Goal: Task Accomplishment & Management: Use online tool/utility

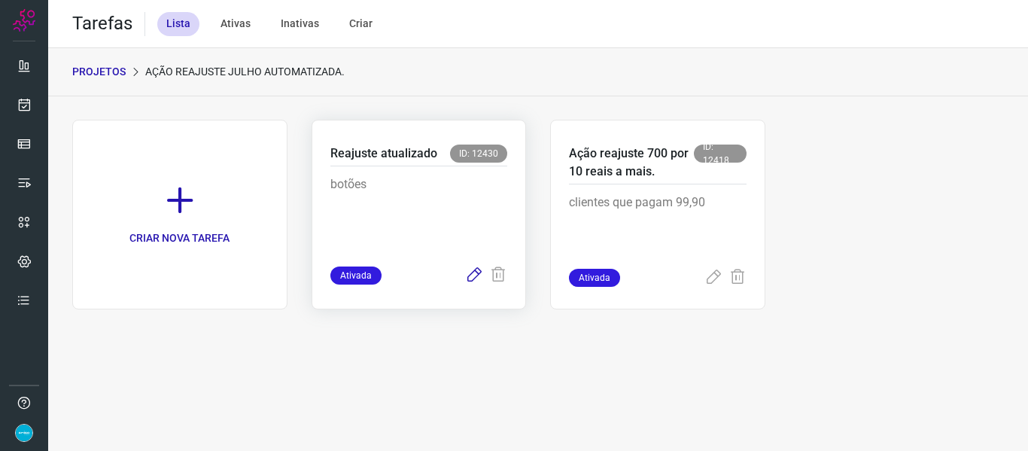
click at [474, 278] on icon at bounding box center [474, 276] width 18 height 18
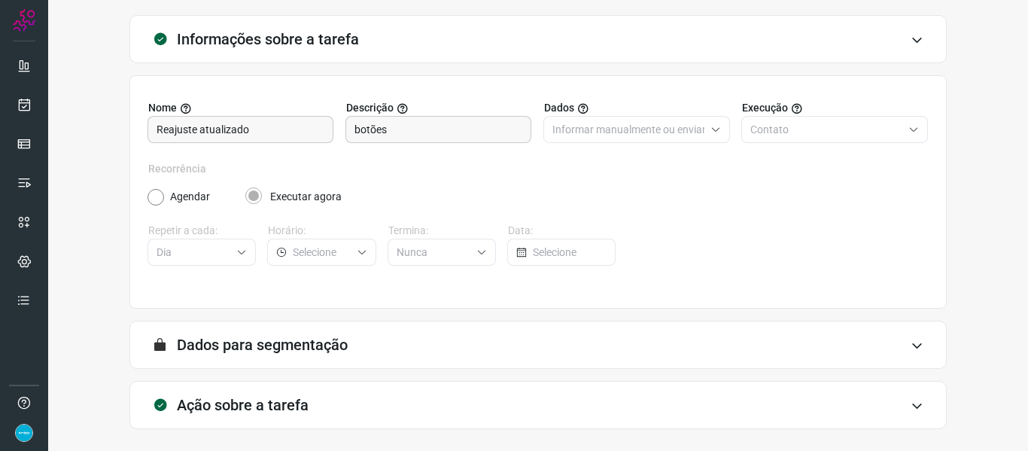
scroll to position [137, 0]
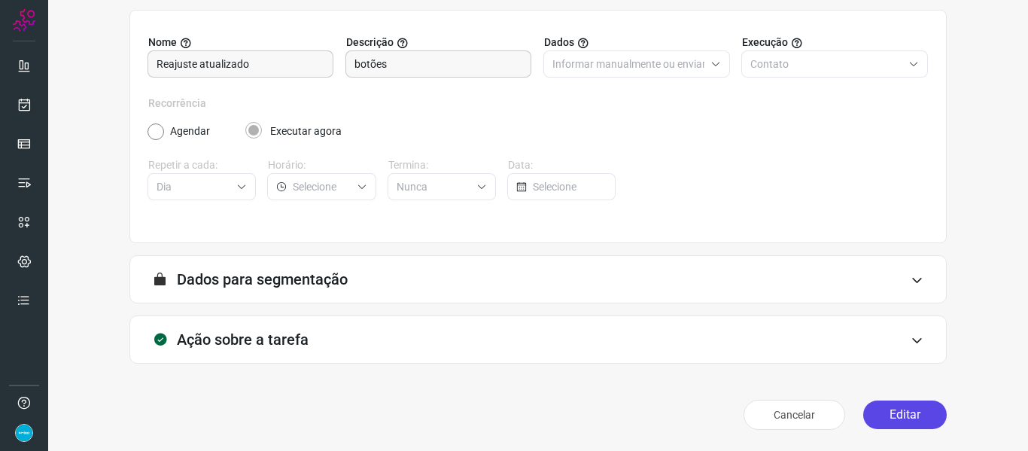
click at [911, 412] on button "Editar" at bounding box center [906, 415] width 84 height 29
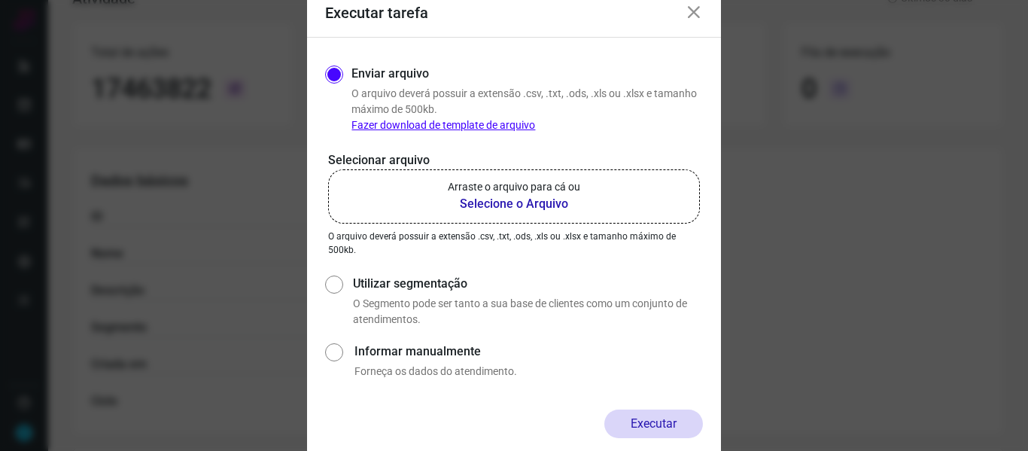
click at [499, 206] on b "Selecione o Arquivo" at bounding box center [514, 204] width 133 height 18
click at [0, 0] on input "Arraste o arquivo para cá ou Selecione o Arquivo" at bounding box center [0, 0] width 0 height 0
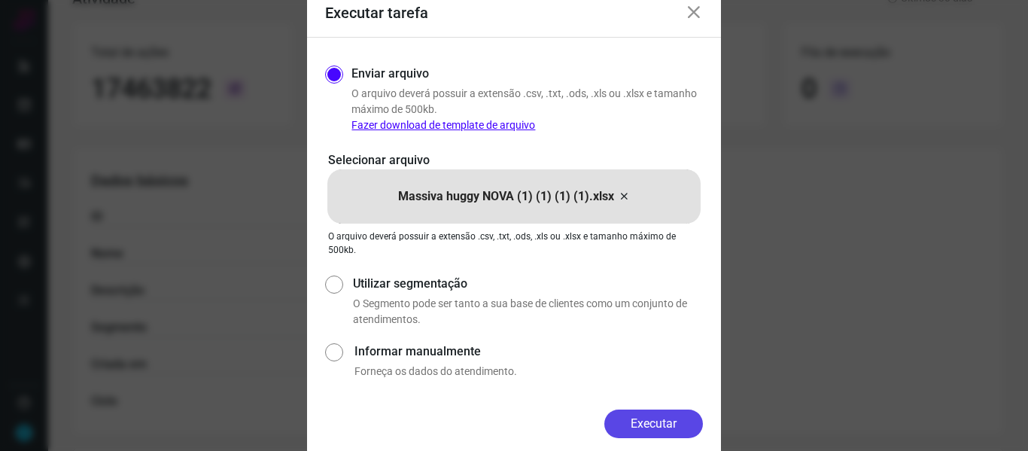
click at [650, 417] on button "Executar" at bounding box center [654, 424] width 99 height 29
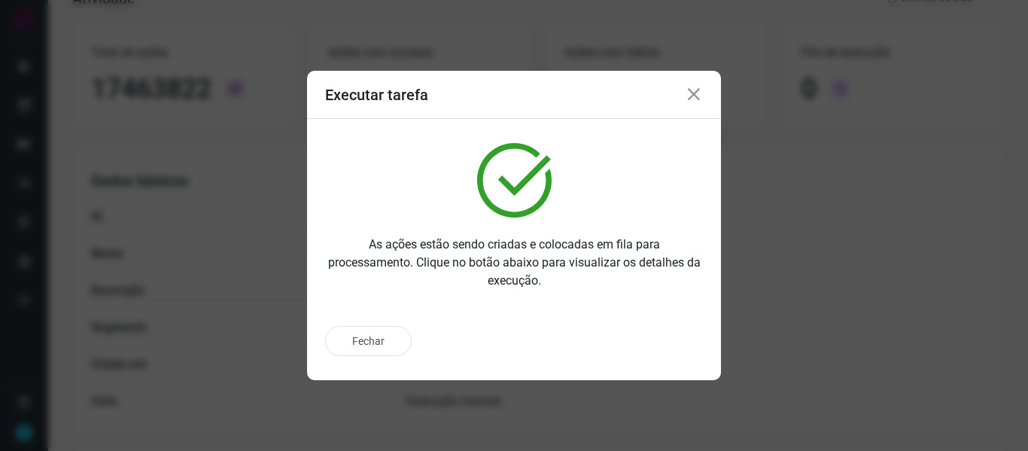
click at [696, 93] on icon at bounding box center [694, 95] width 18 height 18
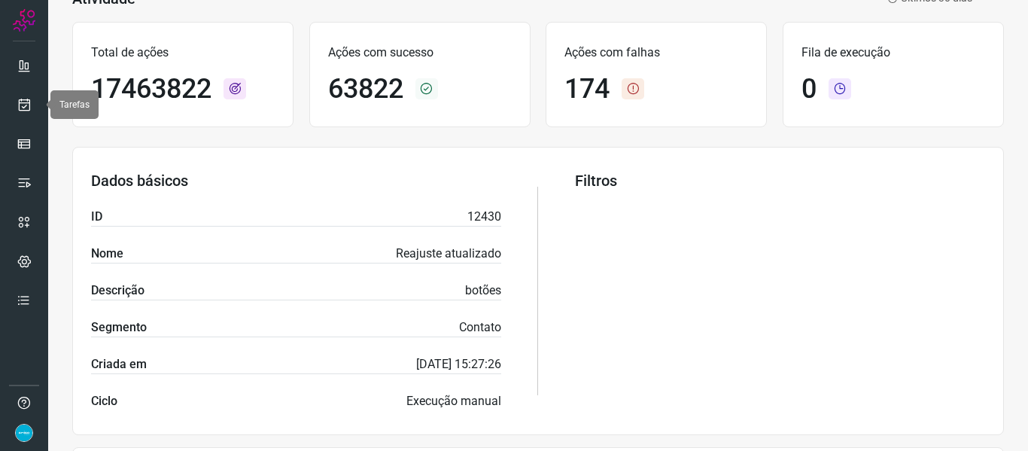
drag, startPoint x: 32, startPoint y: 102, endPoint x: 56, endPoint y: 107, distance: 23.8
click at [32, 102] on link at bounding box center [24, 105] width 30 height 30
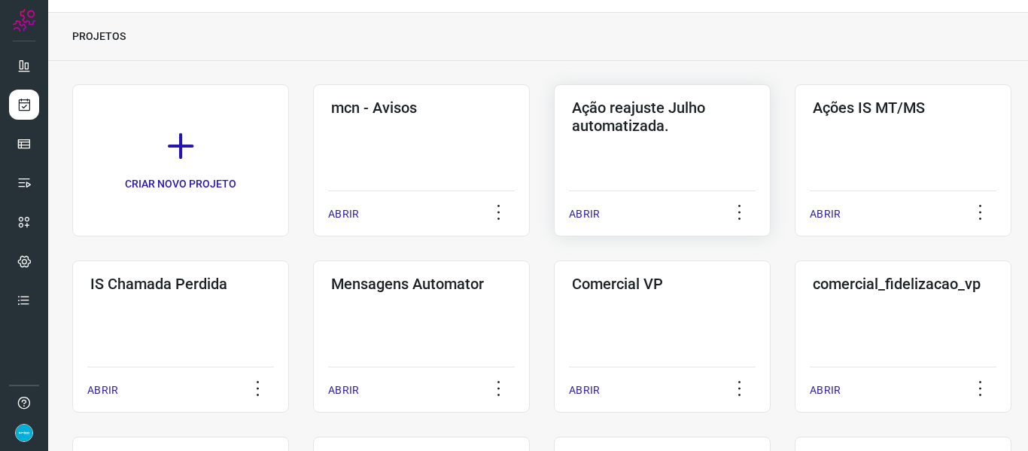
scroll to position [35, 0]
click at [586, 214] on p "ABRIR" at bounding box center [584, 215] width 31 height 16
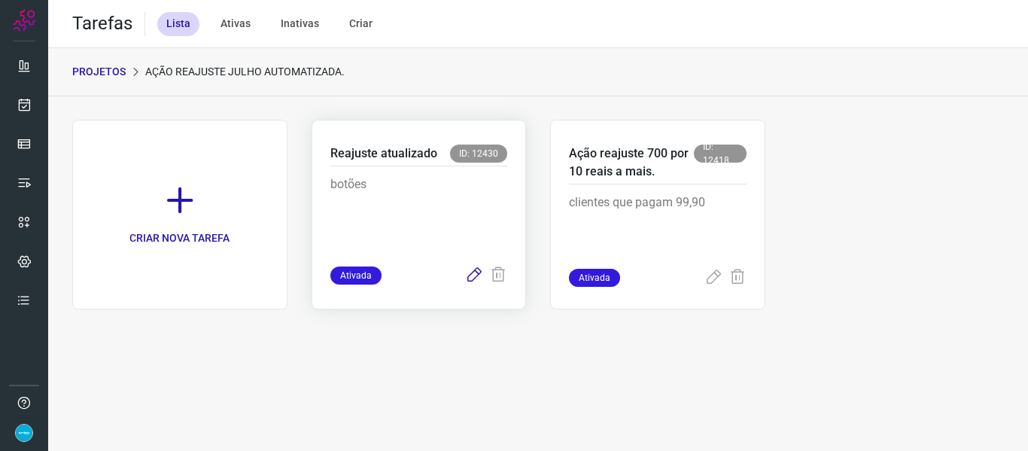
click at [477, 276] on icon at bounding box center [474, 276] width 18 height 18
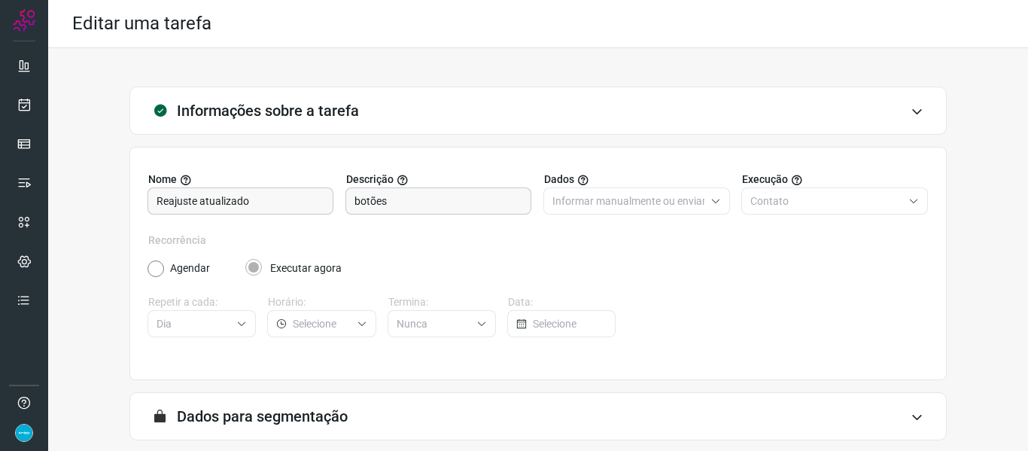
scroll to position [137, 0]
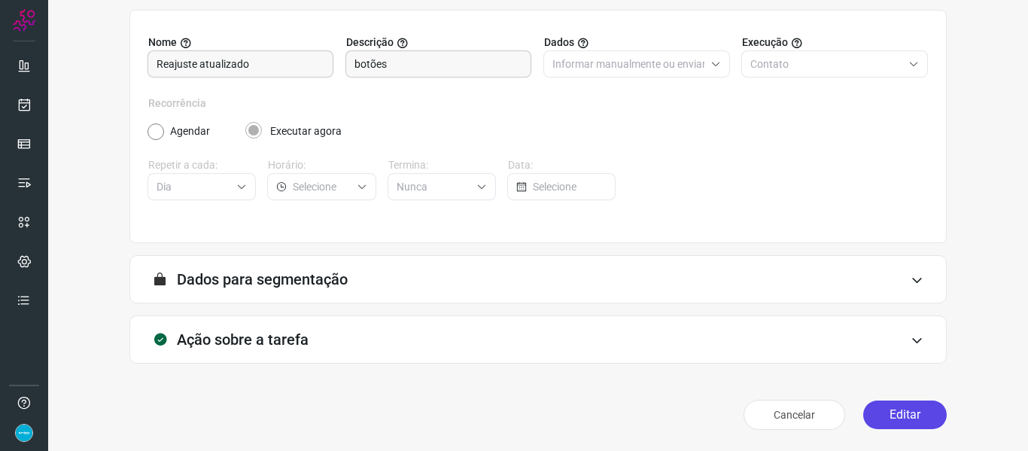
click at [875, 418] on button "Editar" at bounding box center [906, 415] width 84 height 29
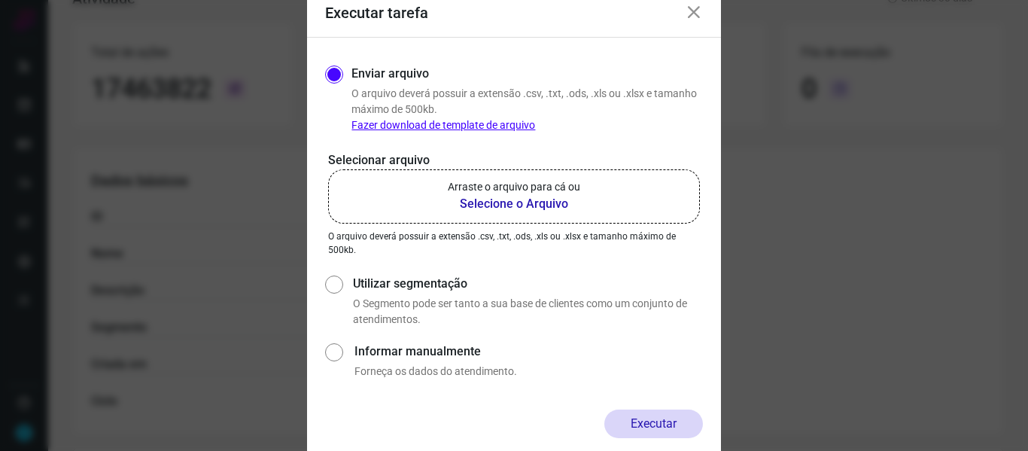
click at [533, 200] on b "Selecione o Arquivo" at bounding box center [514, 204] width 133 height 18
click at [0, 0] on input "Arraste o arquivo para cá ou Selecione o Arquivo" at bounding box center [0, 0] width 0 height 0
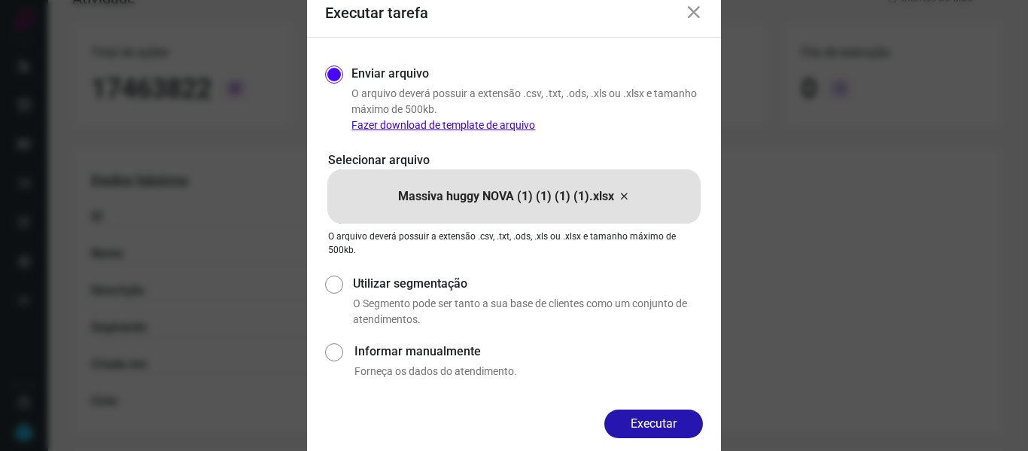
click at [681, 418] on button "Executar" at bounding box center [654, 424] width 99 height 29
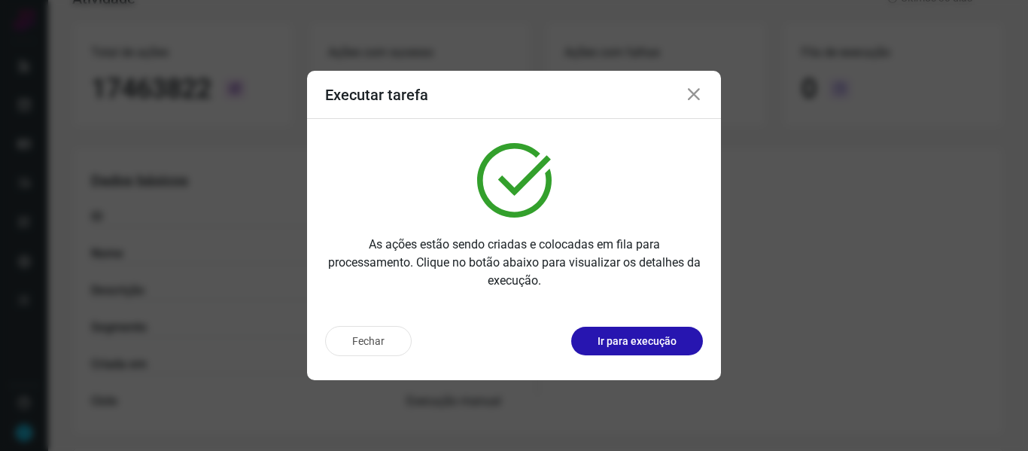
click at [693, 90] on icon at bounding box center [694, 95] width 18 height 18
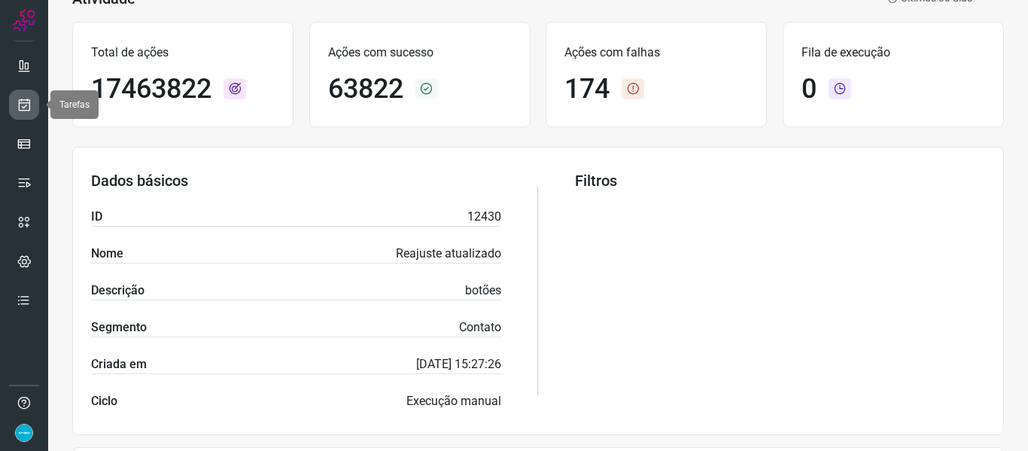
click at [30, 102] on icon at bounding box center [25, 104] width 16 height 15
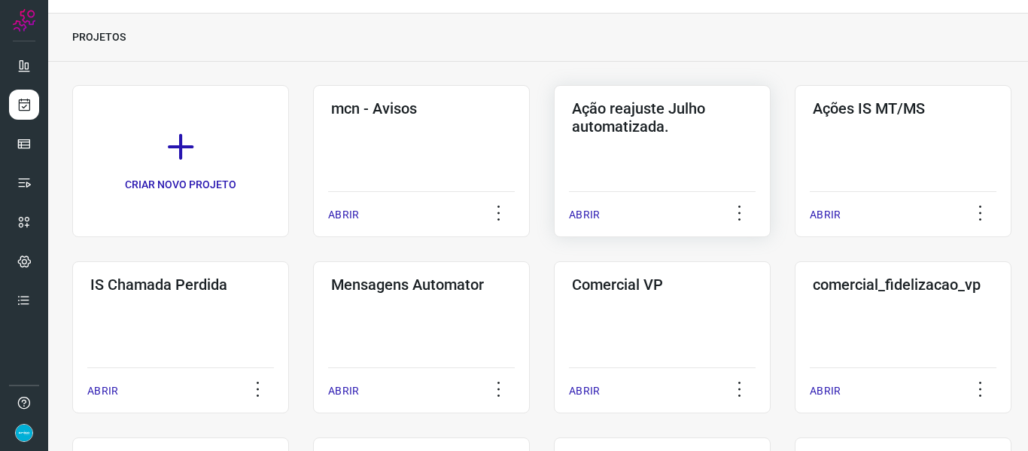
click at [589, 212] on p "ABRIR" at bounding box center [584, 215] width 31 height 16
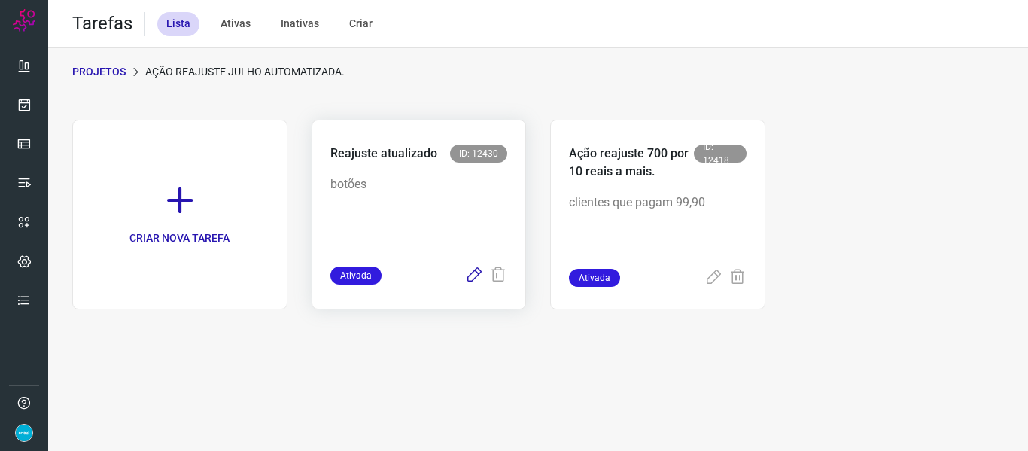
click at [479, 273] on icon at bounding box center [474, 276] width 18 height 18
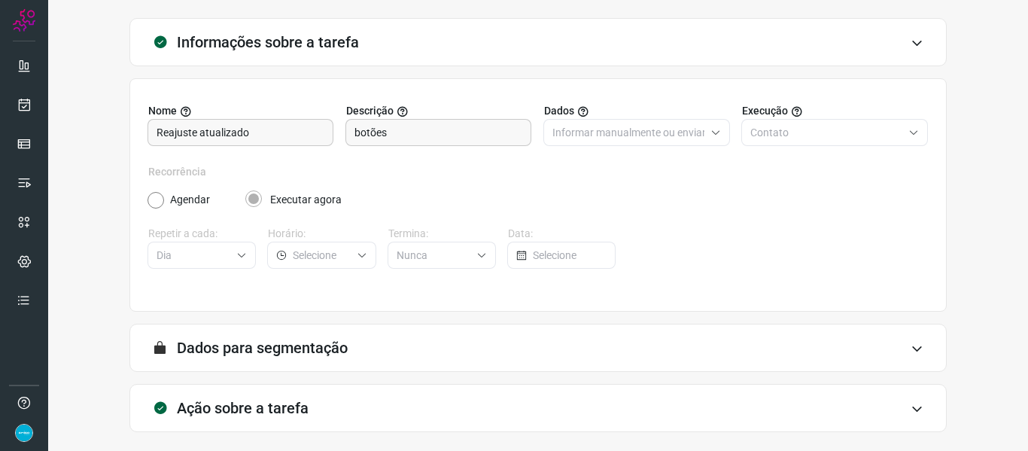
scroll to position [137, 0]
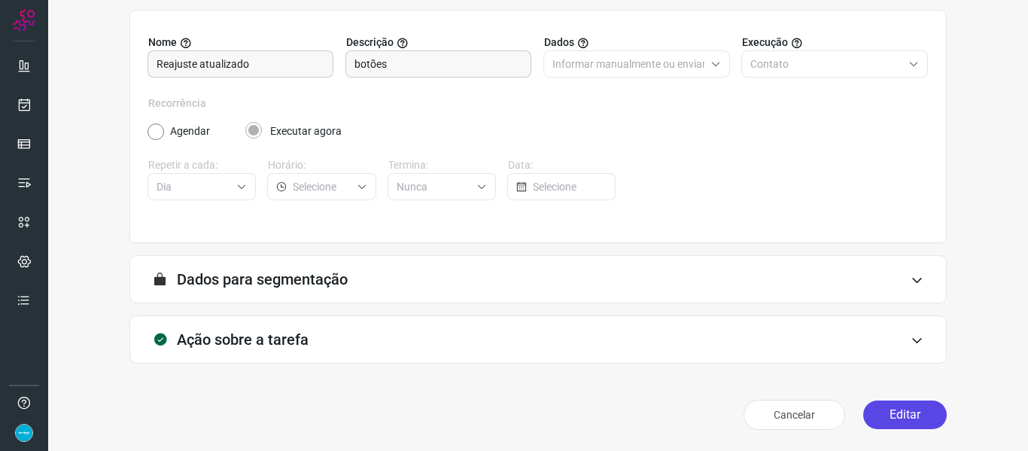
click at [876, 414] on button "Editar" at bounding box center [906, 415] width 84 height 29
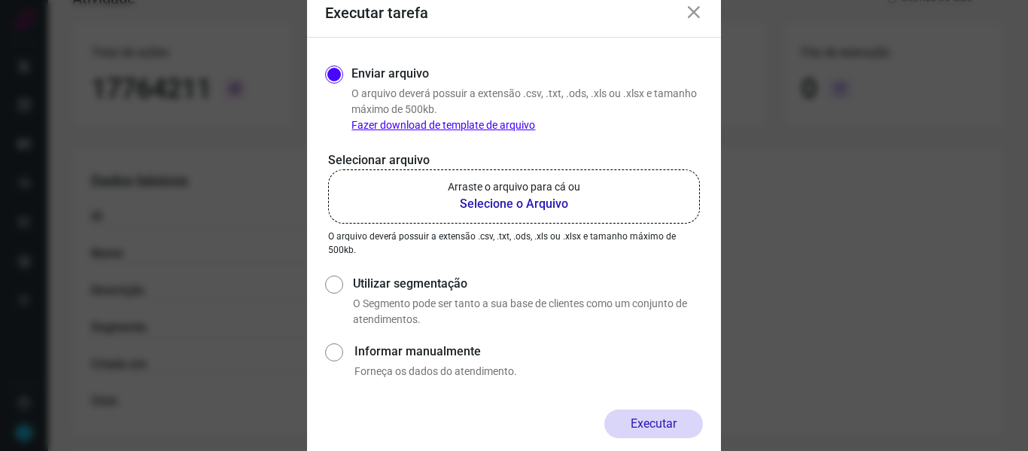
click at [541, 202] on b "Selecione o Arquivo" at bounding box center [514, 204] width 133 height 18
click at [0, 0] on input "Arraste o arquivo para cá ou Selecione o Arquivo" at bounding box center [0, 0] width 0 height 0
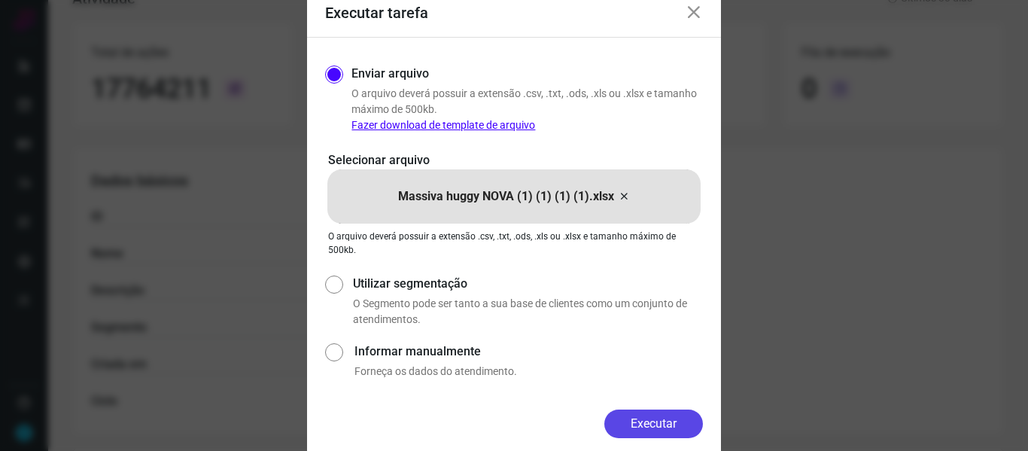
click at [652, 416] on button "Executar" at bounding box center [654, 424] width 99 height 29
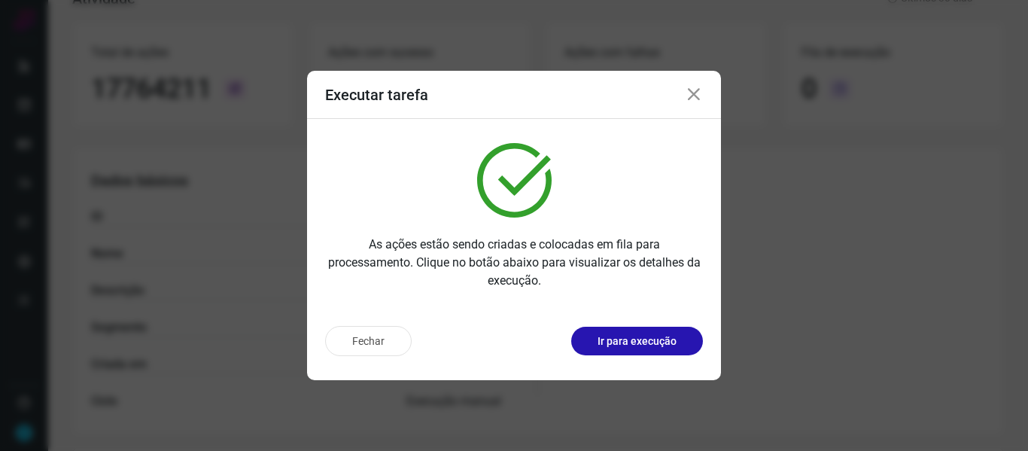
click at [690, 93] on icon at bounding box center [694, 95] width 18 height 18
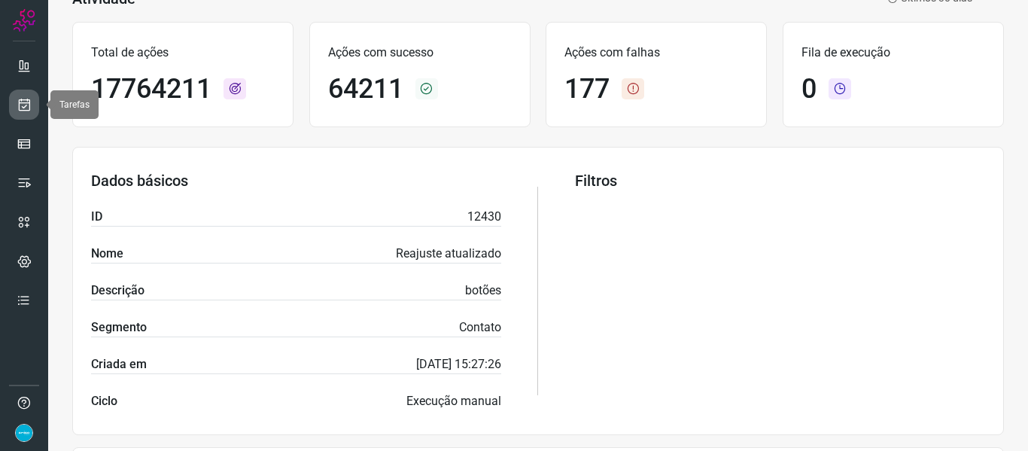
click at [24, 108] on icon at bounding box center [25, 104] width 16 height 15
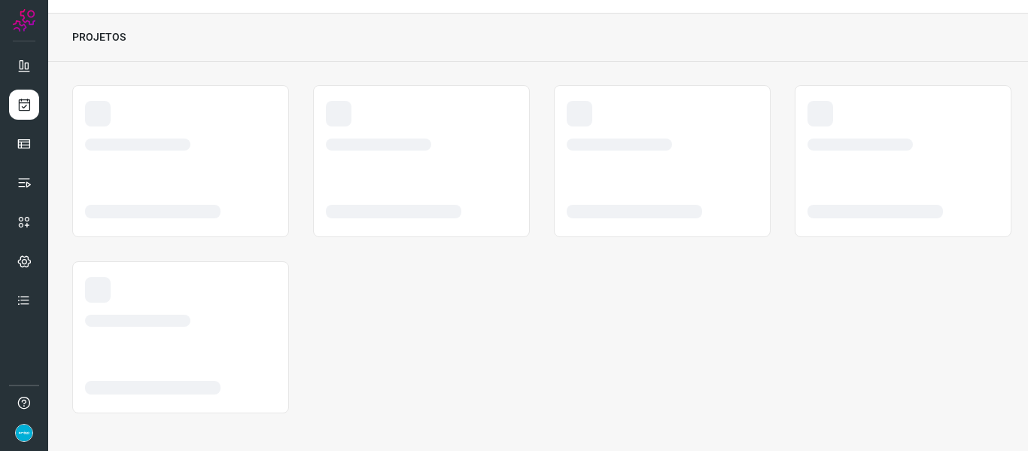
scroll to position [35, 0]
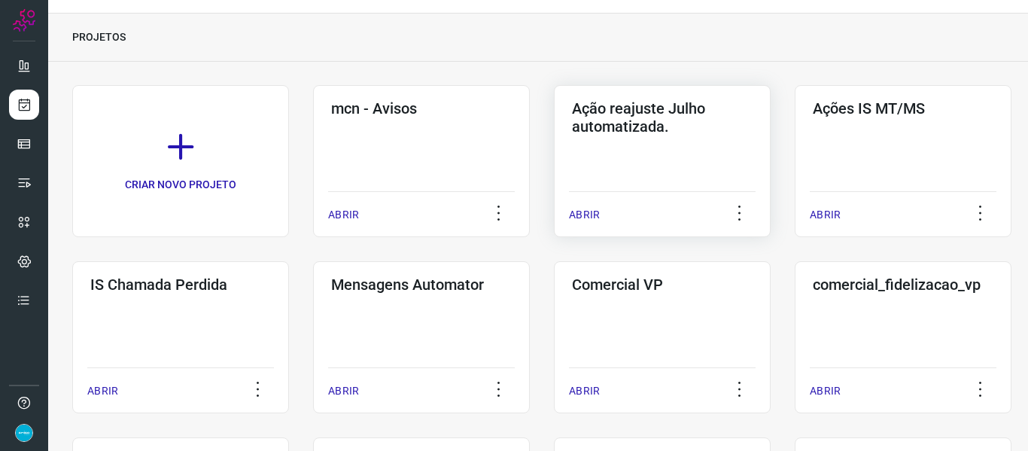
click at [590, 212] on p "ABRIR" at bounding box center [584, 215] width 31 height 16
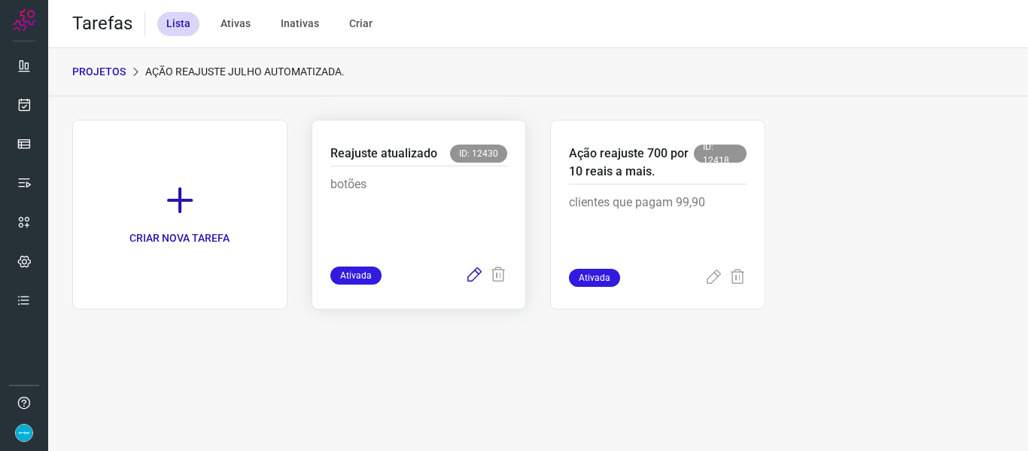
click at [470, 273] on icon at bounding box center [474, 276] width 18 height 18
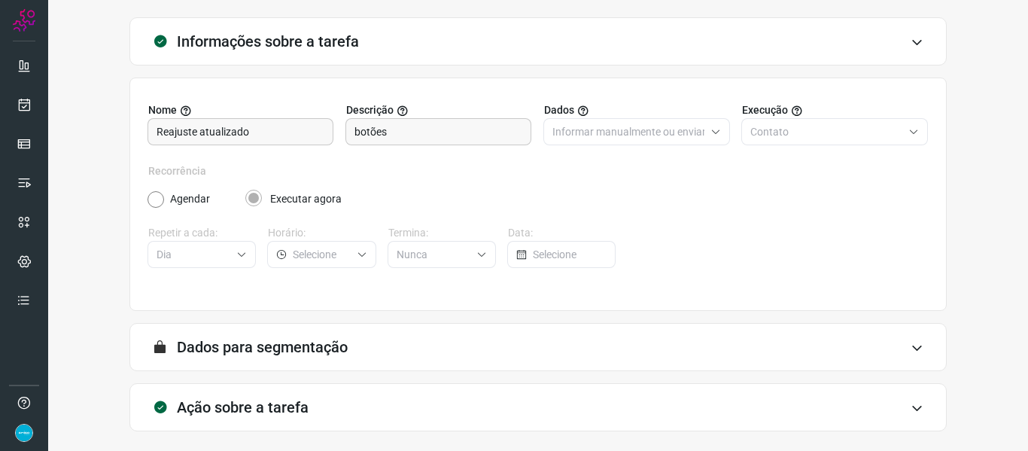
scroll to position [137, 0]
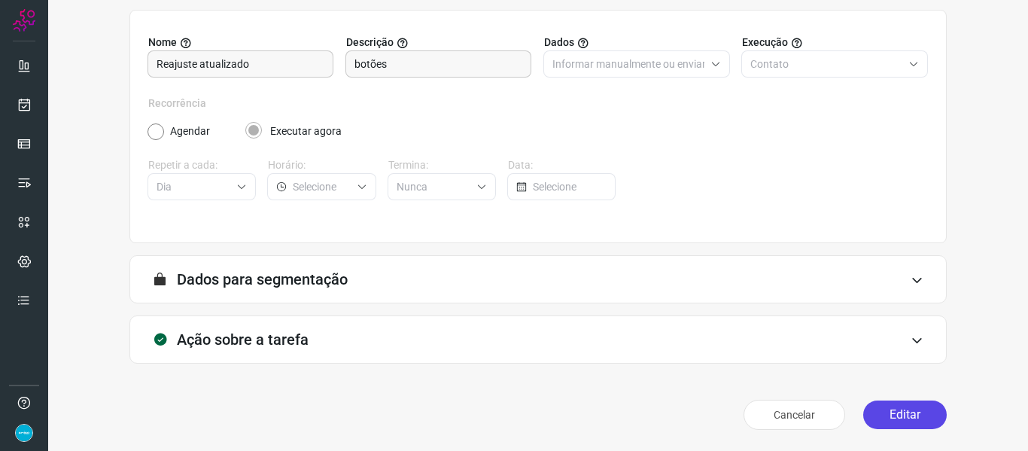
click at [920, 417] on button "Editar" at bounding box center [906, 415] width 84 height 29
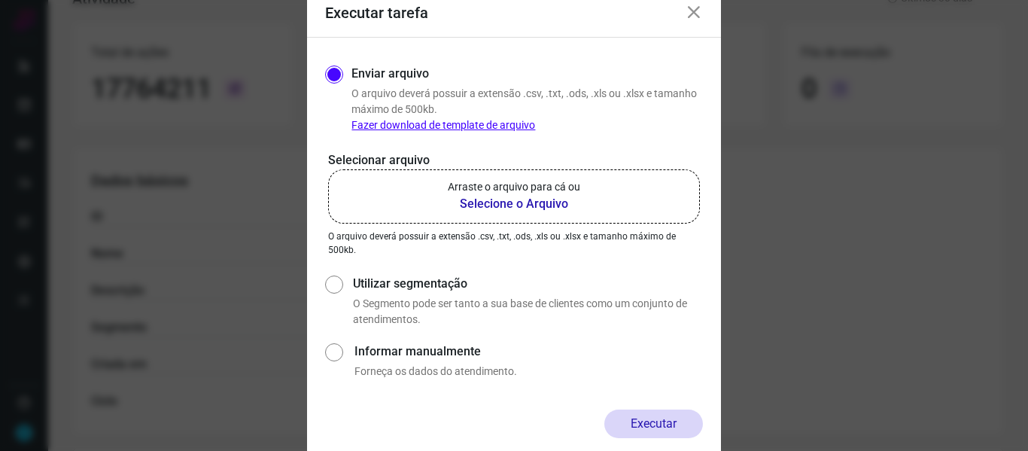
click at [543, 205] on b "Selecione o Arquivo" at bounding box center [514, 204] width 133 height 18
click at [0, 0] on input "Arraste o arquivo para cá ou Selecione o Arquivo" at bounding box center [0, 0] width 0 height 0
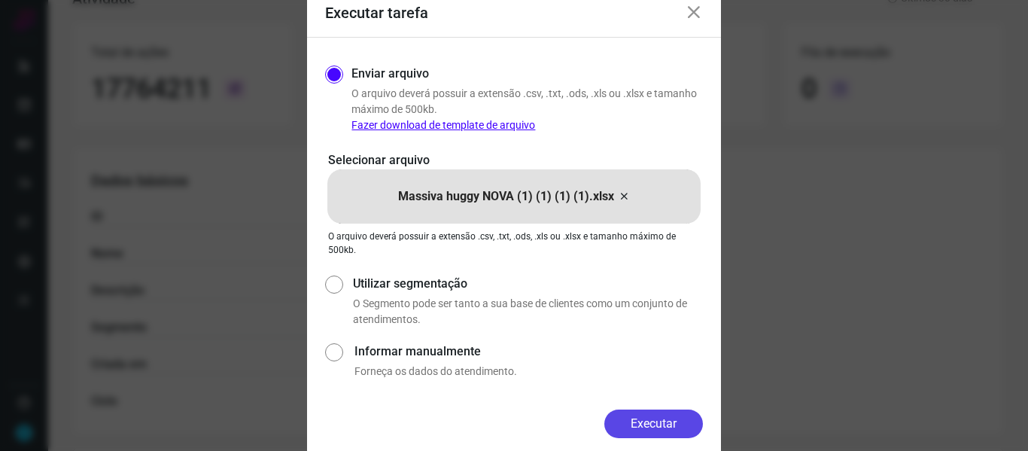
click at [681, 422] on button "Executar" at bounding box center [654, 424] width 99 height 29
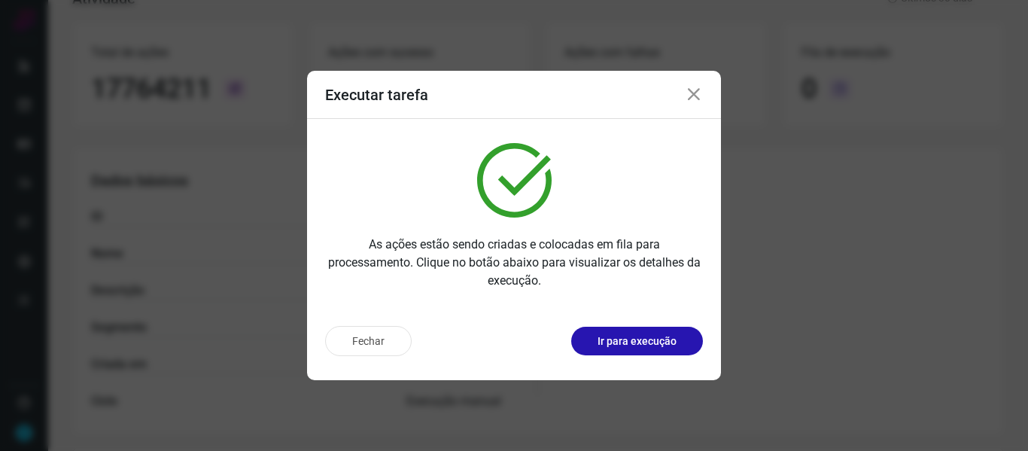
click at [691, 94] on icon at bounding box center [694, 95] width 18 height 18
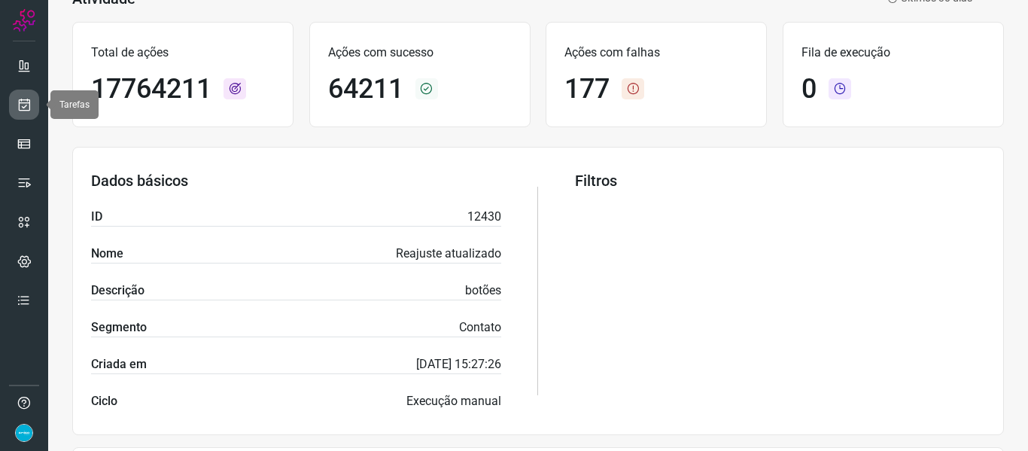
click at [32, 101] on link at bounding box center [24, 105] width 30 height 30
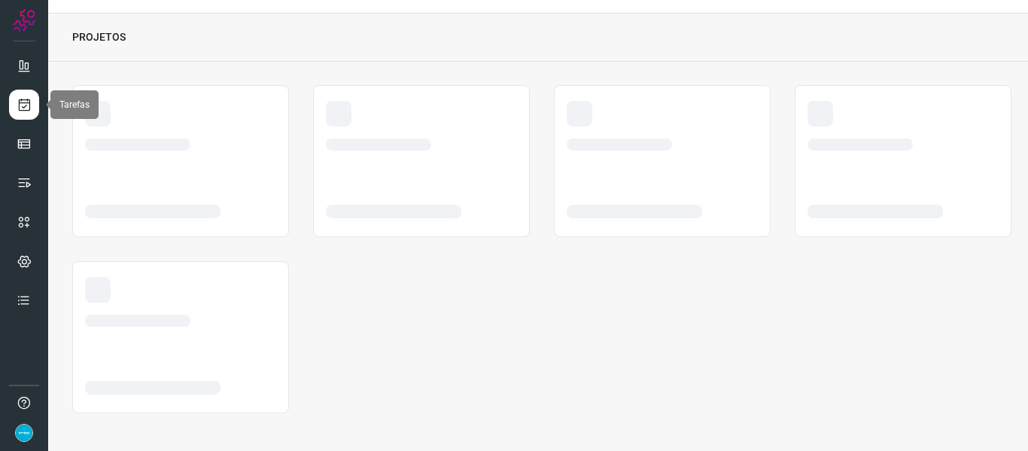
scroll to position [35, 0]
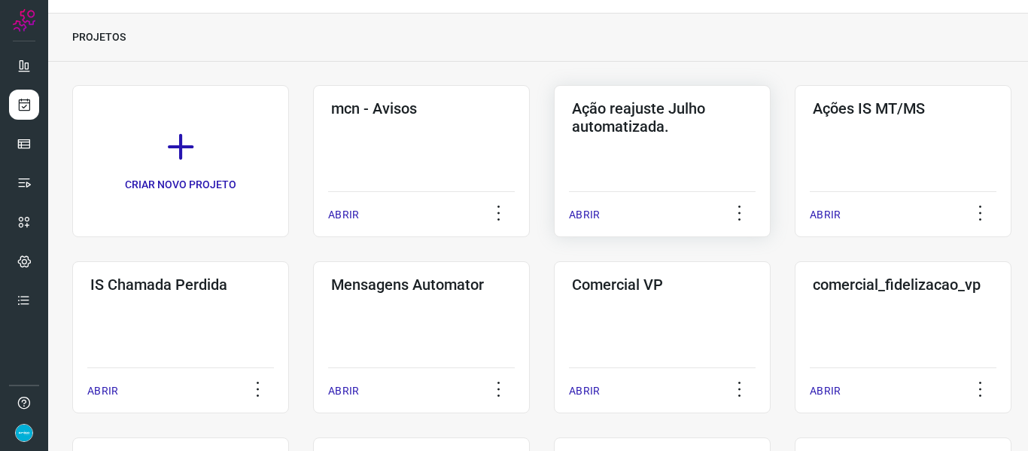
click at [595, 212] on p "ABRIR" at bounding box center [584, 215] width 31 height 16
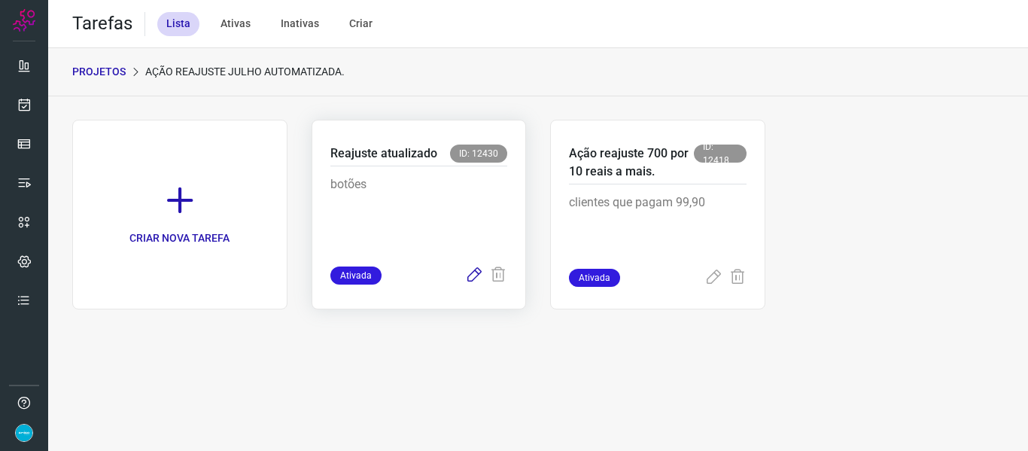
click at [473, 273] on icon at bounding box center [474, 276] width 18 height 18
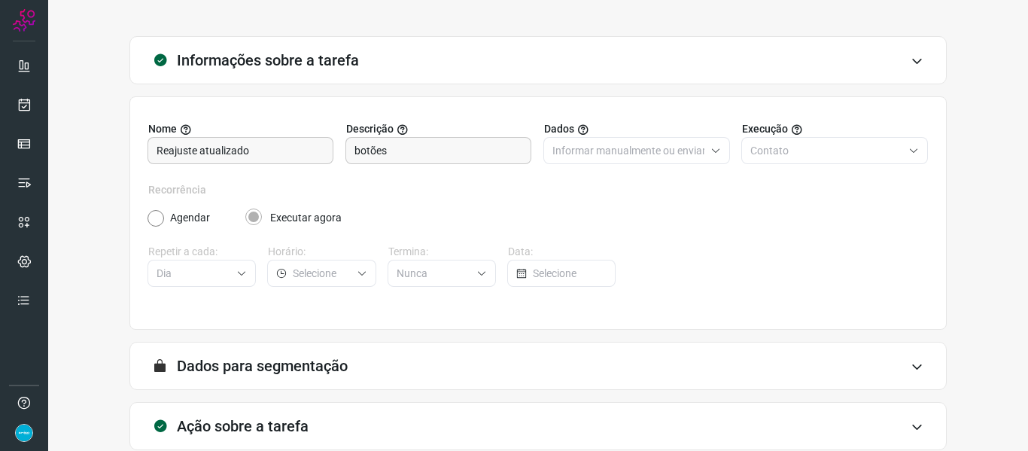
scroll to position [137, 0]
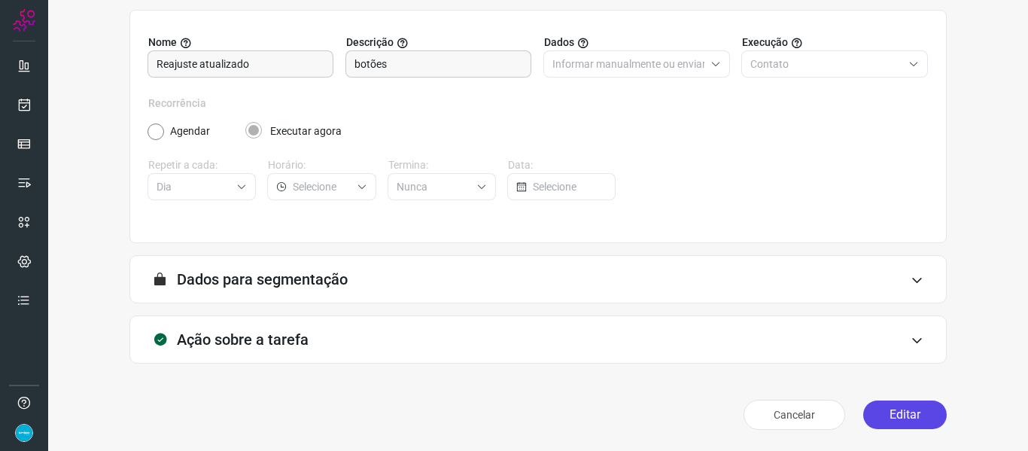
click at [895, 413] on button "Editar" at bounding box center [906, 415] width 84 height 29
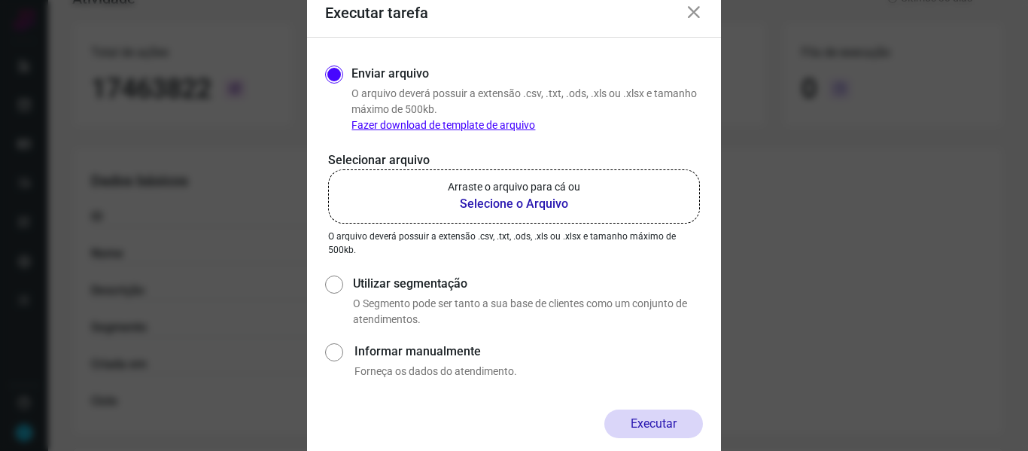
click at [526, 209] on b "Selecione o Arquivo" at bounding box center [514, 204] width 133 height 18
click at [0, 0] on input "Arraste o arquivo para cá ou Selecione o Arquivo" at bounding box center [0, 0] width 0 height 0
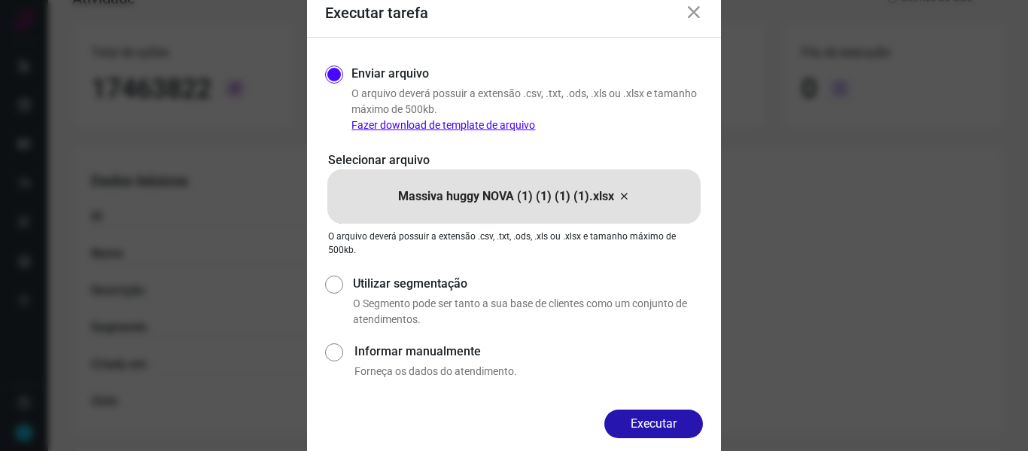
drag, startPoint x: 651, startPoint y: 418, endPoint x: 651, endPoint y: 399, distance: 18.8
click at [651, 419] on button "Executar" at bounding box center [654, 424] width 99 height 29
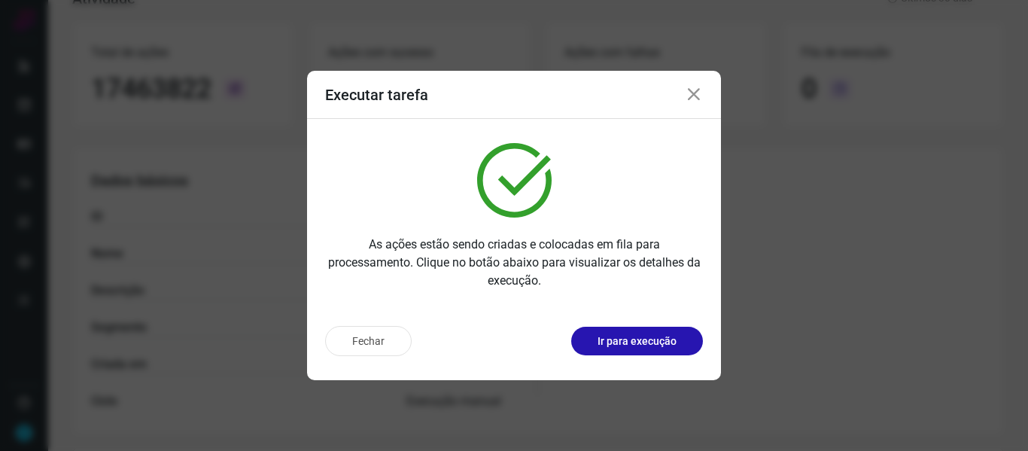
click at [690, 96] on icon at bounding box center [694, 95] width 18 height 18
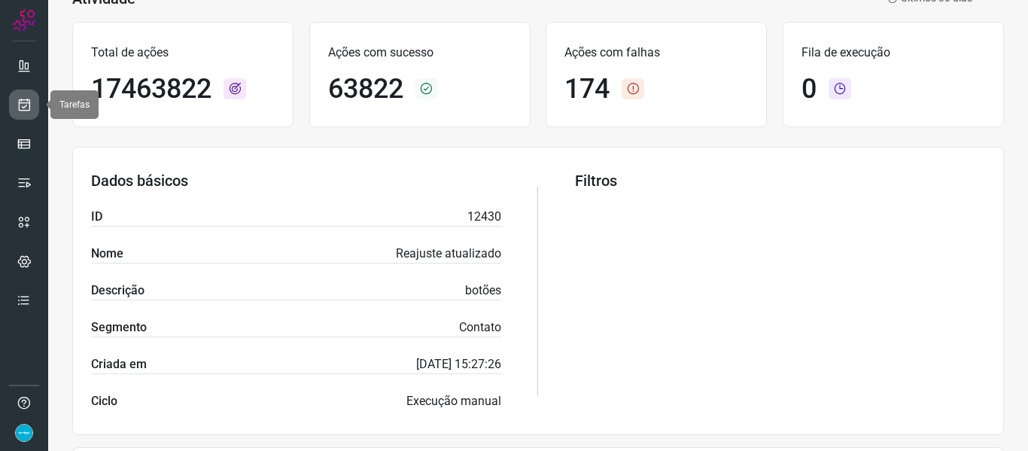
click at [26, 109] on icon at bounding box center [25, 104] width 16 height 15
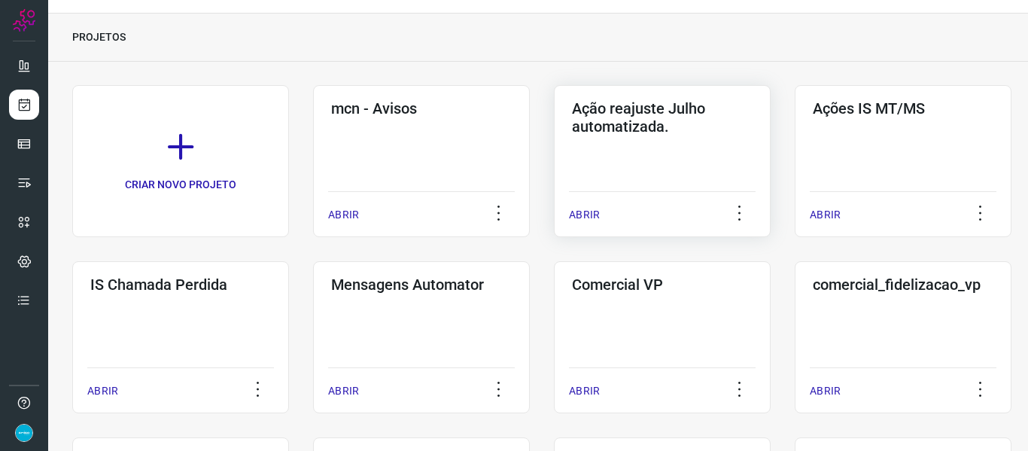
click at [577, 210] on p "ABRIR" at bounding box center [584, 215] width 31 height 16
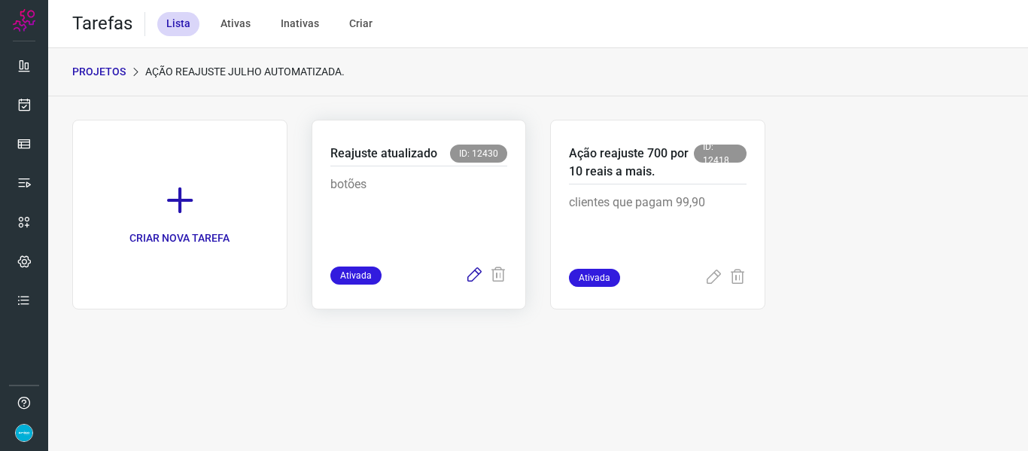
click at [471, 275] on icon at bounding box center [474, 276] width 18 height 18
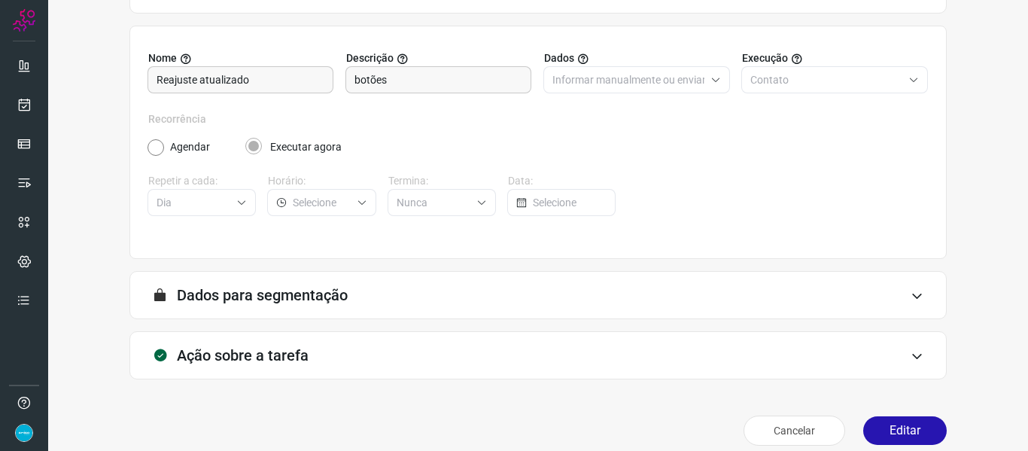
scroll to position [137, 0]
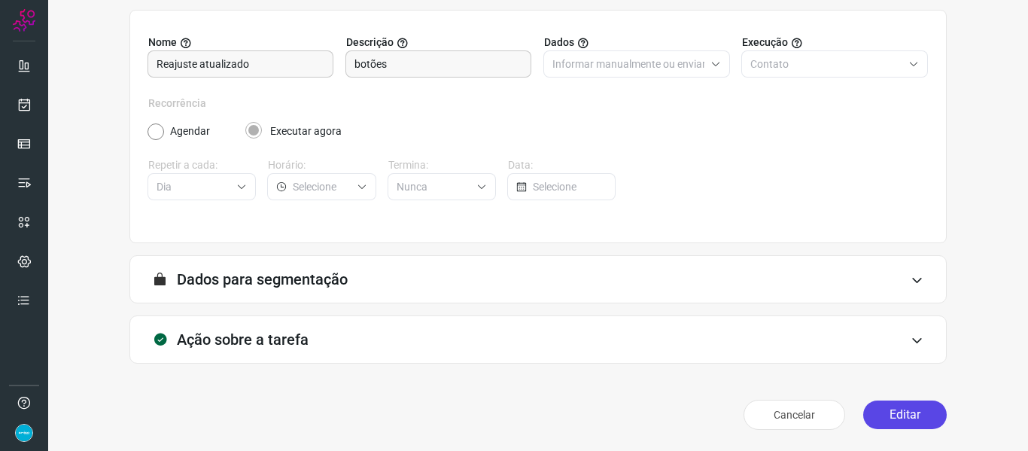
click at [928, 416] on button "Editar" at bounding box center [906, 415] width 84 height 29
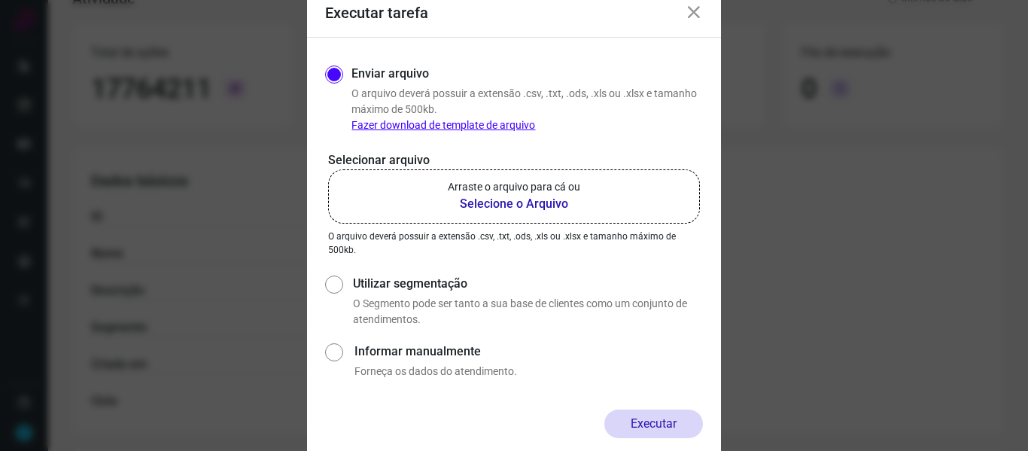
click at [538, 206] on b "Selecione o Arquivo" at bounding box center [514, 204] width 133 height 18
click at [0, 0] on input "Arraste o arquivo para cá ou Selecione o Arquivo" at bounding box center [0, 0] width 0 height 0
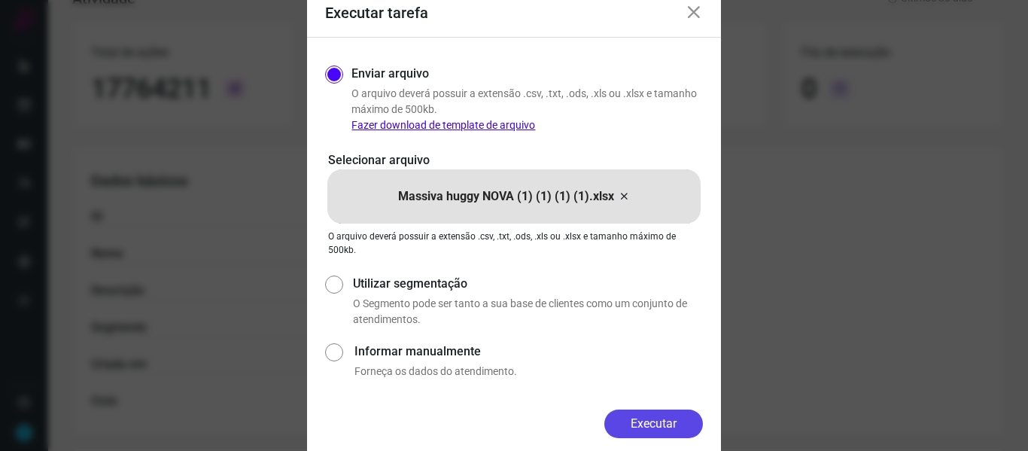
click at [658, 425] on button "Executar" at bounding box center [654, 424] width 99 height 29
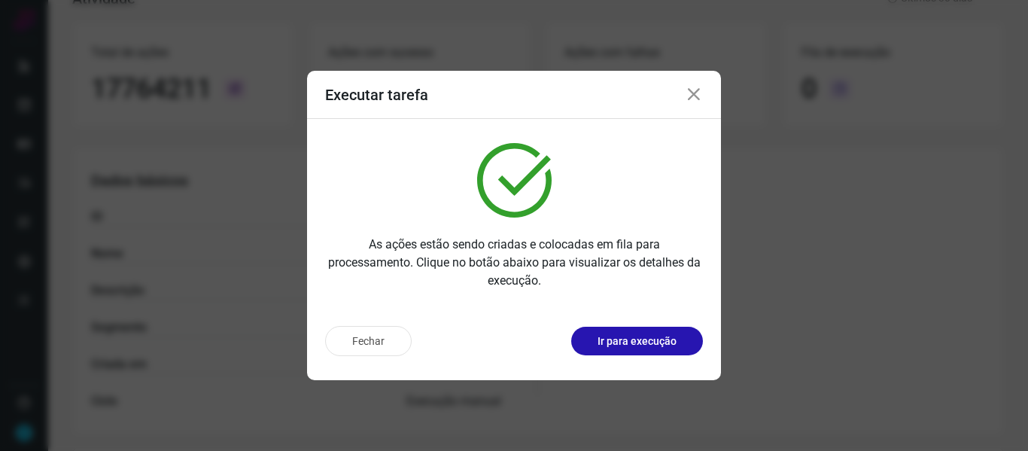
click at [695, 93] on icon at bounding box center [694, 95] width 18 height 18
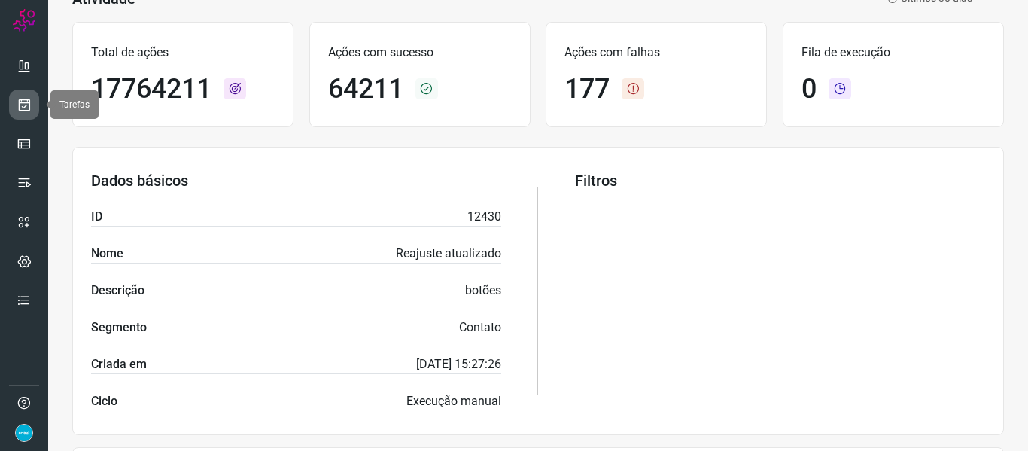
drag, startPoint x: 19, startPoint y: 103, endPoint x: 30, endPoint y: 99, distance: 12.2
click at [19, 103] on icon at bounding box center [25, 104] width 16 height 15
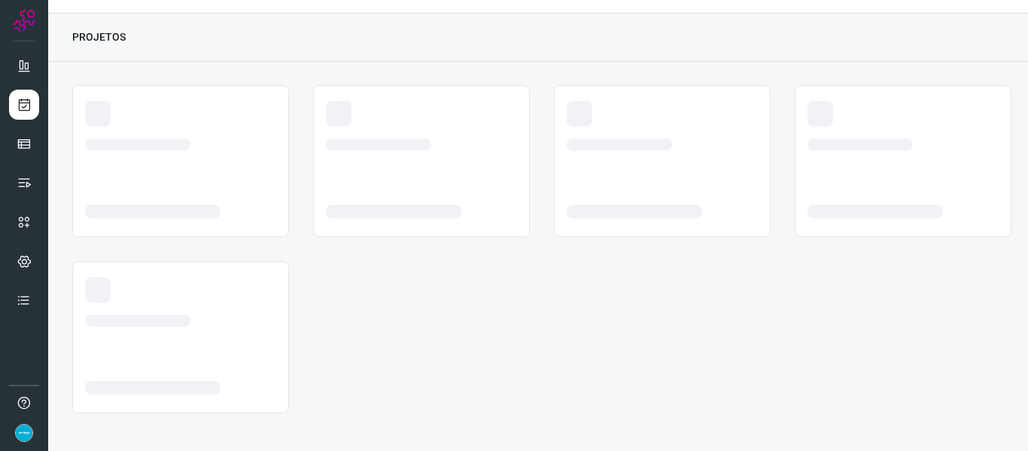
scroll to position [35, 0]
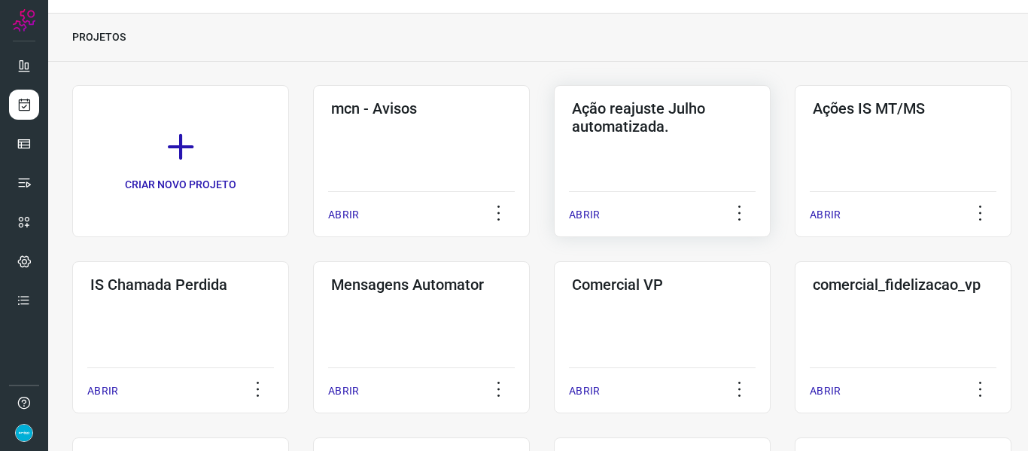
click at [590, 218] on p "ABRIR" at bounding box center [584, 215] width 31 height 16
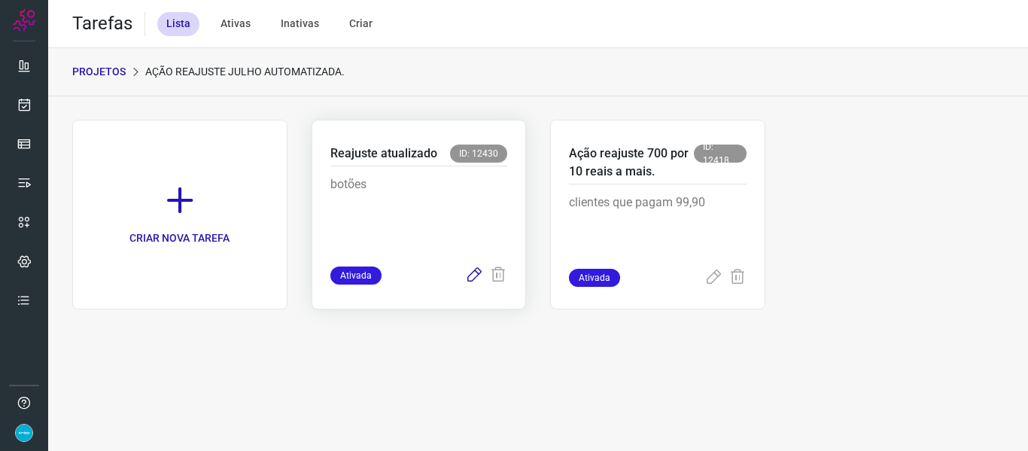
click at [472, 278] on icon at bounding box center [474, 276] width 18 height 18
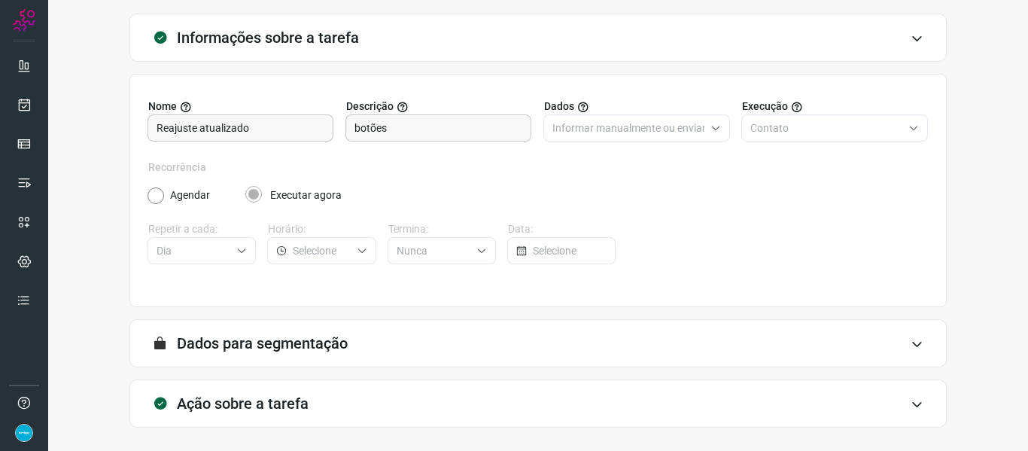
scroll to position [137, 0]
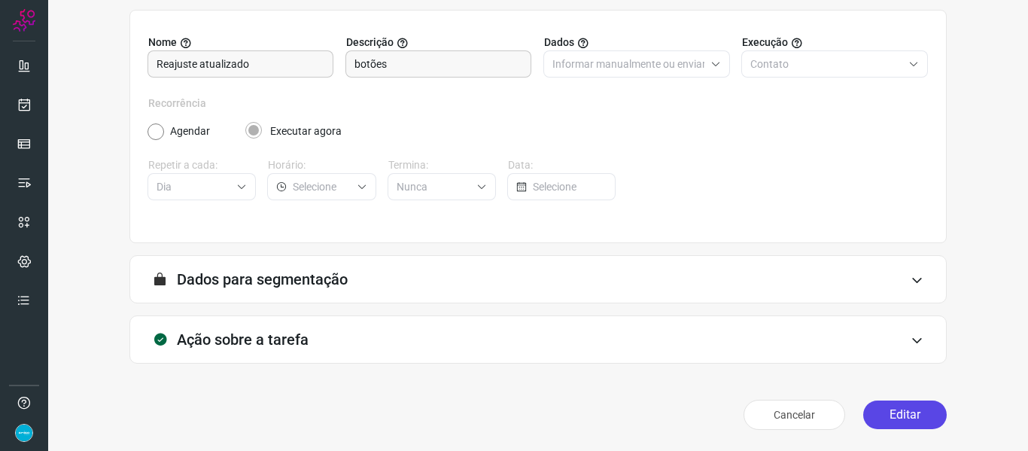
click at [905, 410] on button "Editar" at bounding box center [906, 415] width 84 height 29
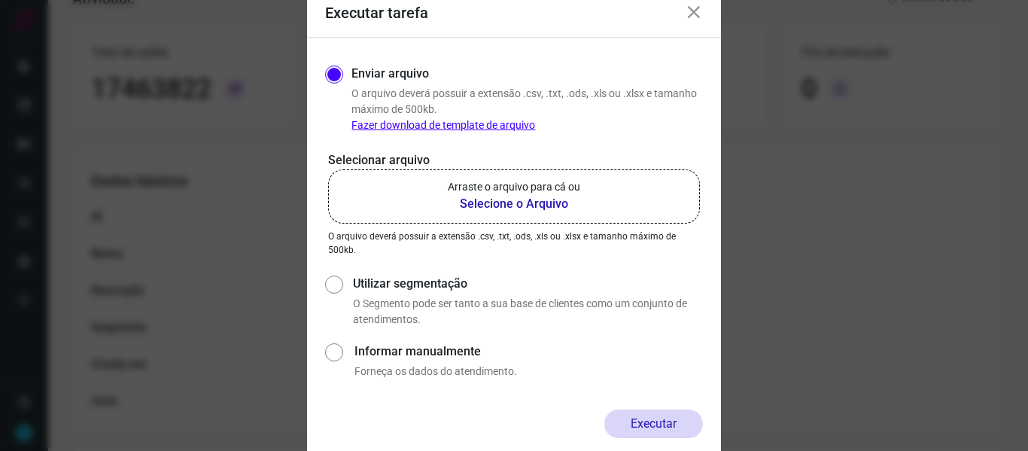
click at [540, 206] on b "Selecione o Arquivo" at bounding box center [514, 204] width 133 height 18
click at [0, 0] on input "Arraste o arquivo para cá ou Selecione o Arquivo" at bounding box center [0, 0] width 0 height 0
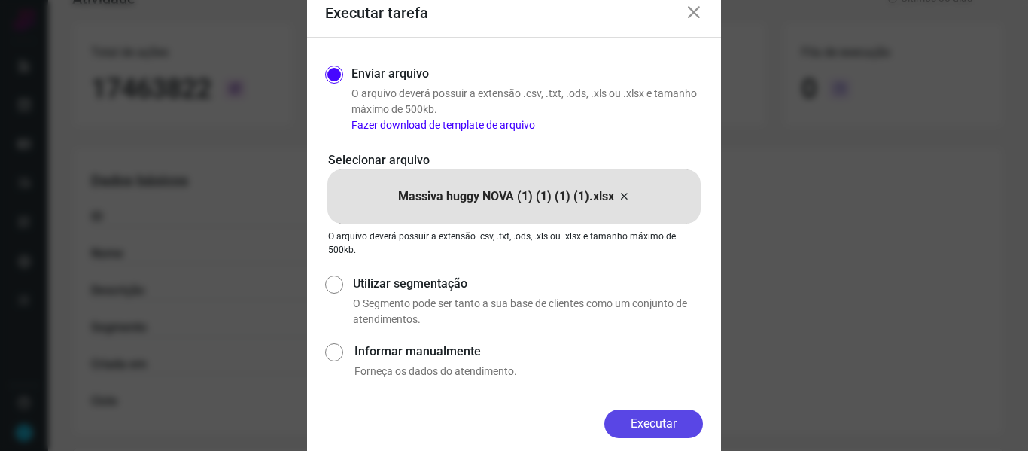
click at [636, 421] on button "Executar" at bounding box center [654, 424] width 99 height 29
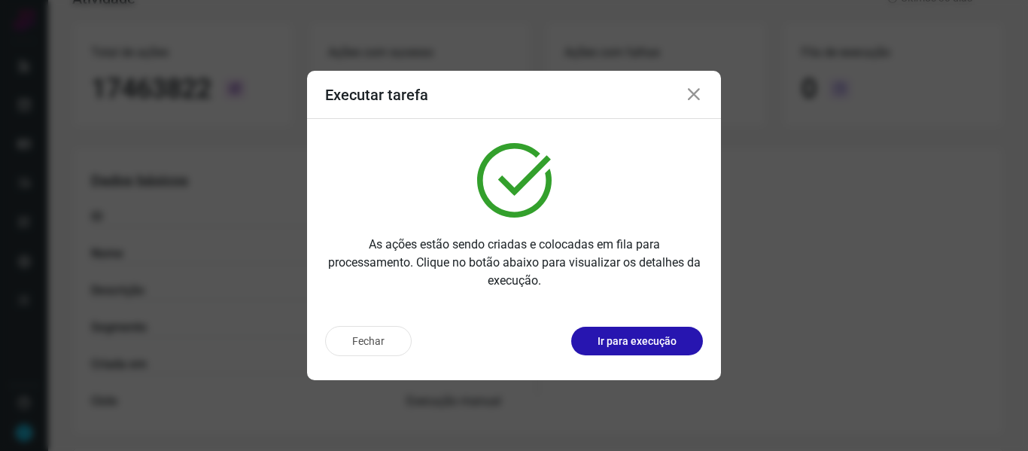
click at [698, 90] on icon at bounding box center [694, 95] width 18 height 18
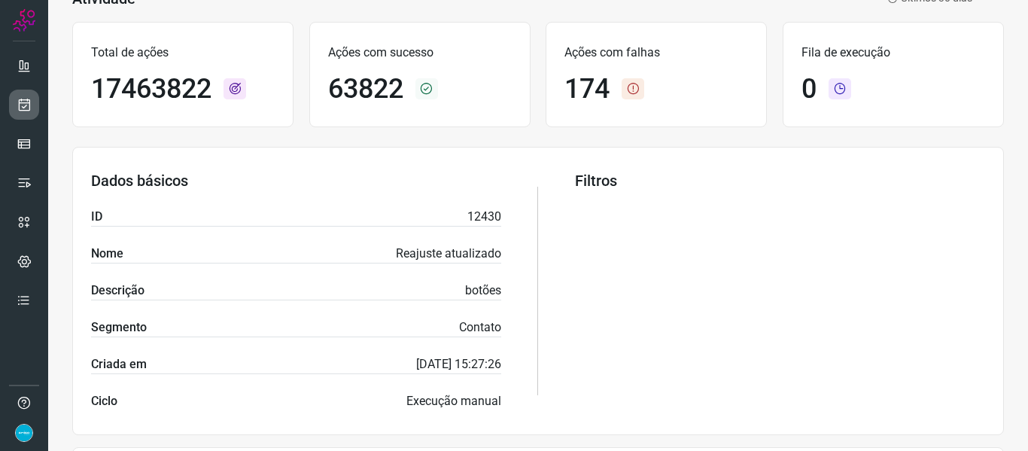
click at [28, 105] on icon at bounding box center [25, 104] width 16 height 15
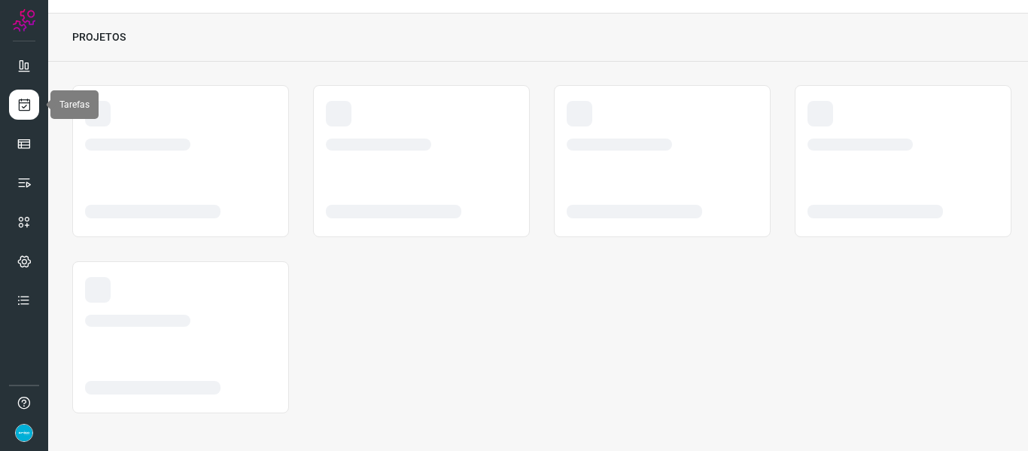
scroll to position [35, 0]
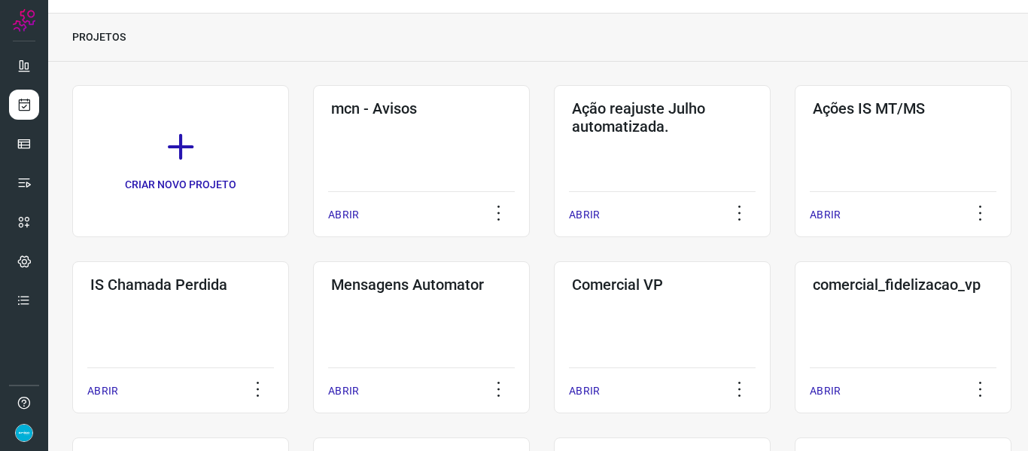
drag, startPoint x: 760, startPoint y: 65, endPoint x: 749, endPoint y: 62, distance: 11.7
click at [590, 212] on p "ABRIR" at bounding box center [584, 215] width 31 height 16
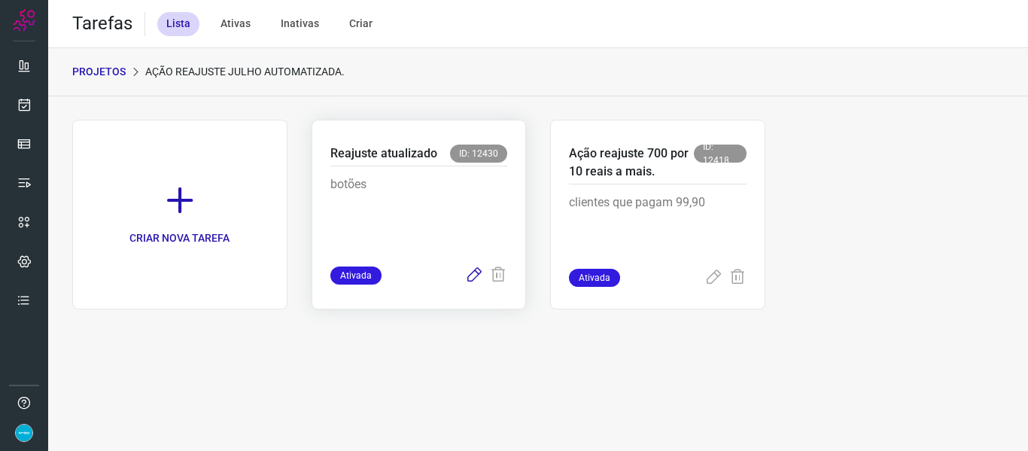
click at [479, 278] on icon at bounding box center [474, 276] width 18 height 18
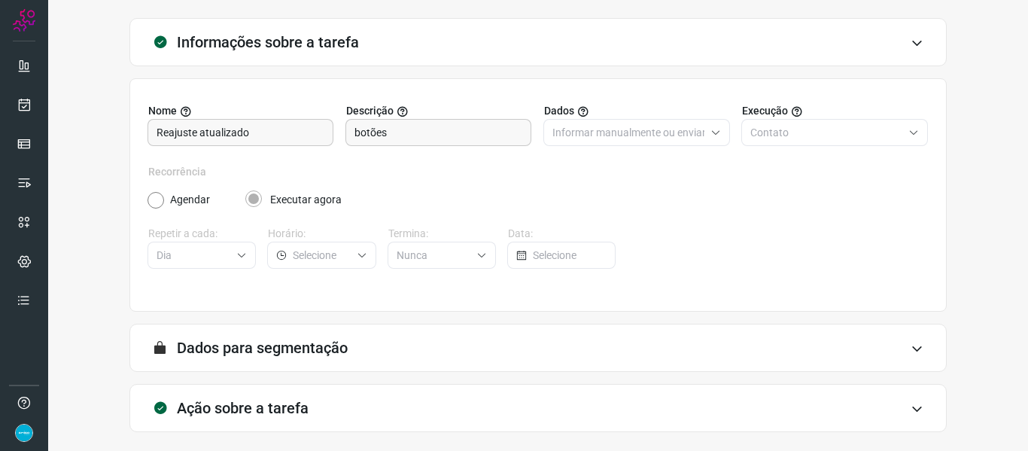
scroll to position [137, 0]
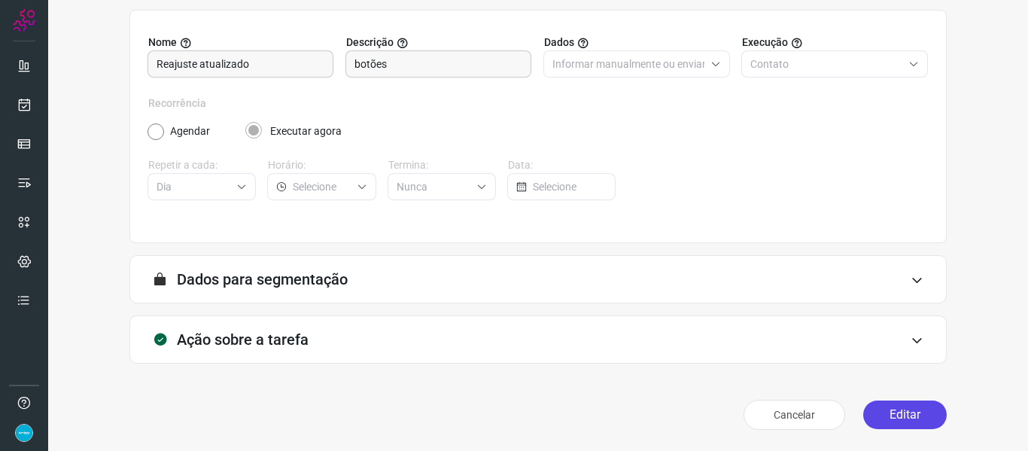
click at [914, 413] on button "Editar" at bounding box center [906, 415] width 84 height 29
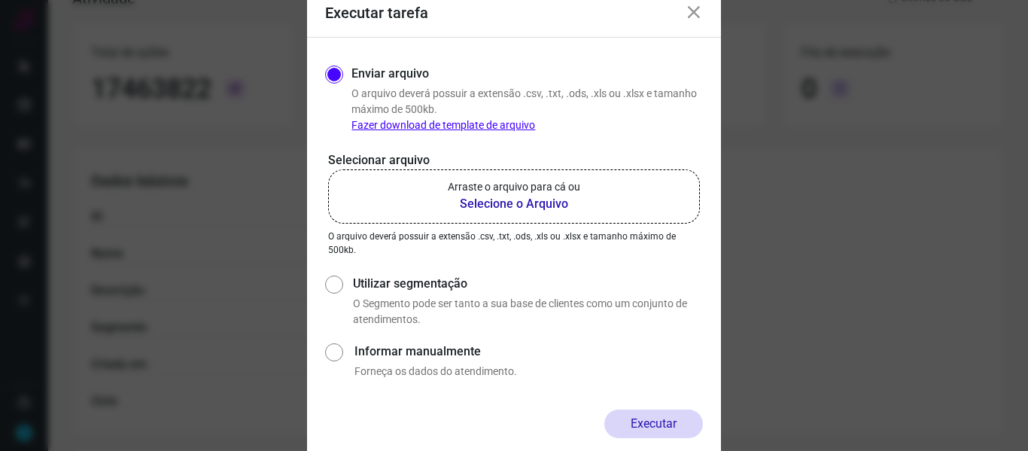
click at [501, 203] on b "Selecione o Arquivo" at bounding box center [514, 204] width 133 height 18
click at [0, 0] on input "Arraste o arquivo para cá ou Selecione o Arquivo" at bounding box center [0, 0] width 0 height 0
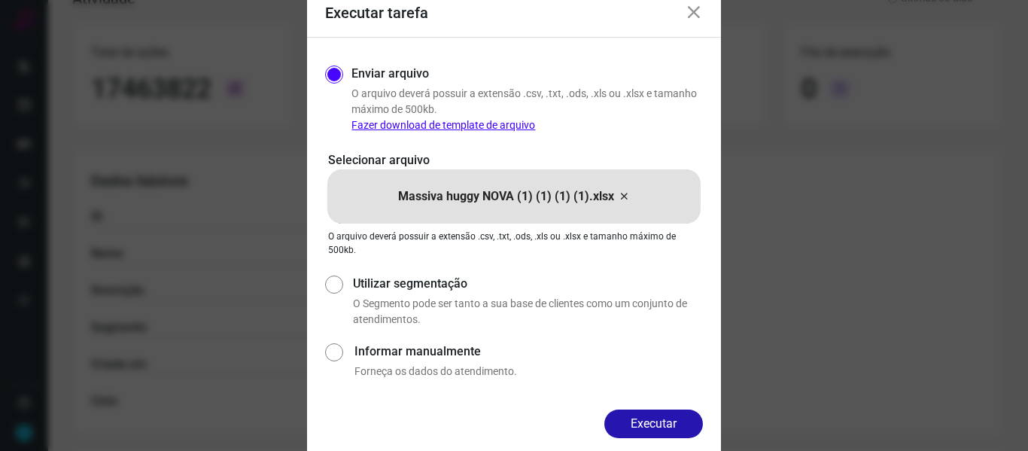
click at [657, 425] on button "Executar" at bounding box center [654, 424] width 99 height 29
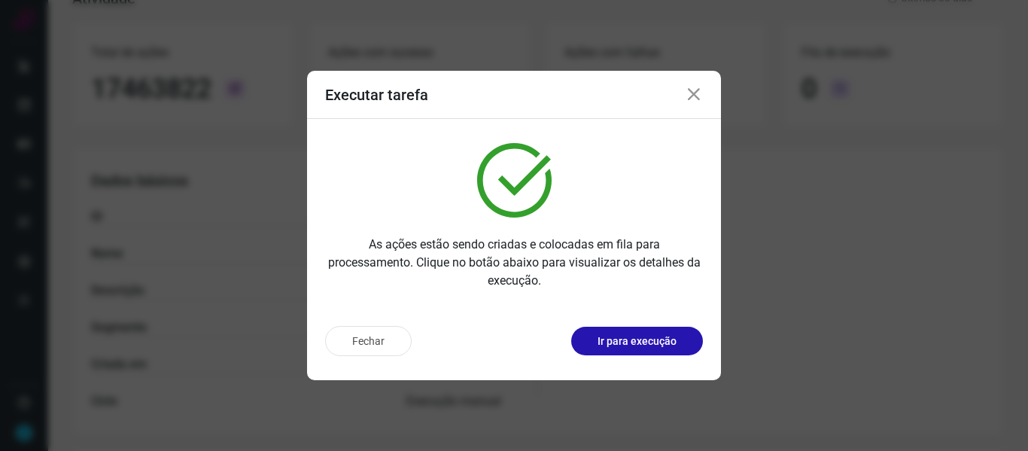
click at [691, 96] on icon at bounding box center [694, 95] width 18 height 18
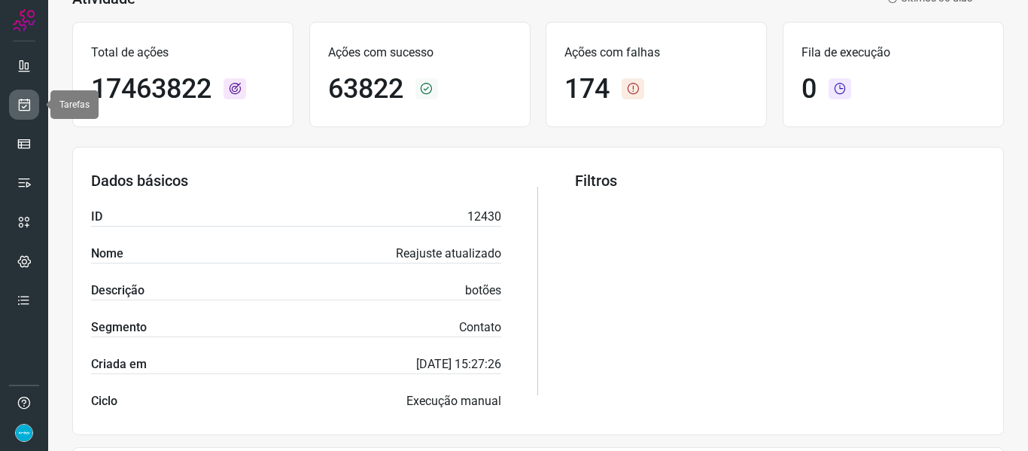
click at [29, 102] on icon at bounding box center [25, 104] width 16 height 15
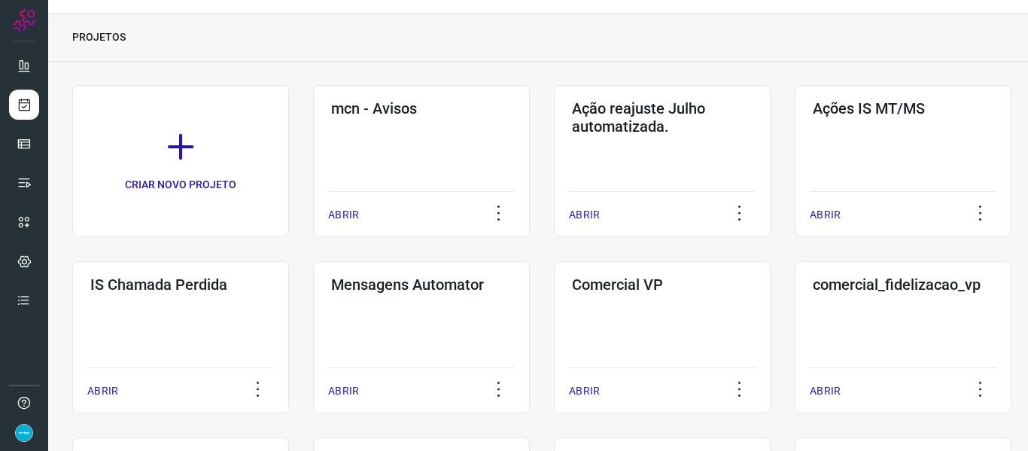
click at [774, 61] on div "PROJETOS" at bounding box center [538, 38] width 980 height 48
click at [592, 216] on p "ABRIR" at bounding box center [584, 215] width 31 height 16
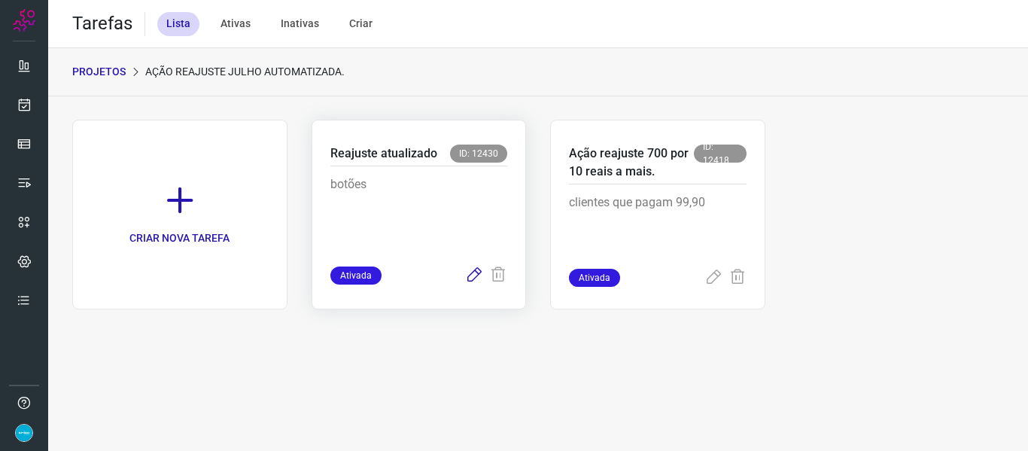
click at [470, 274] on icon at bounding box center [474, 276] width 18 height 18
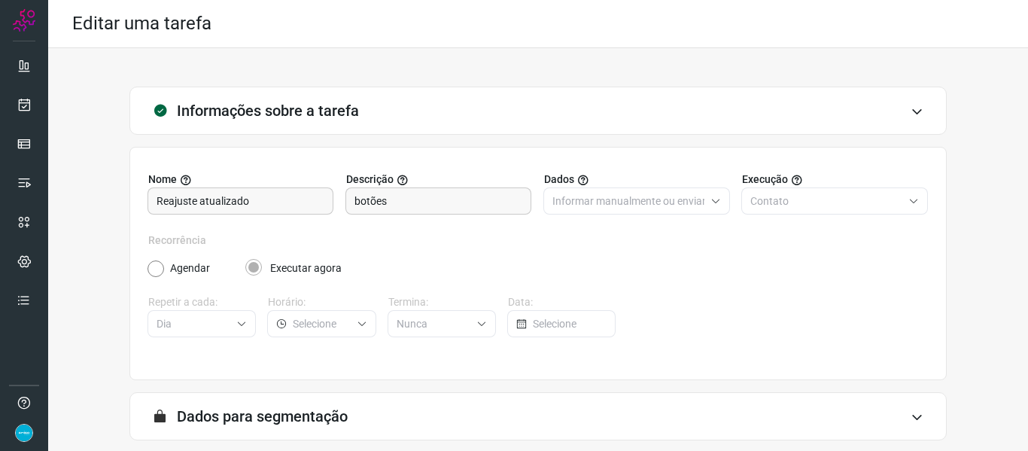
scroll to position [137, 0]
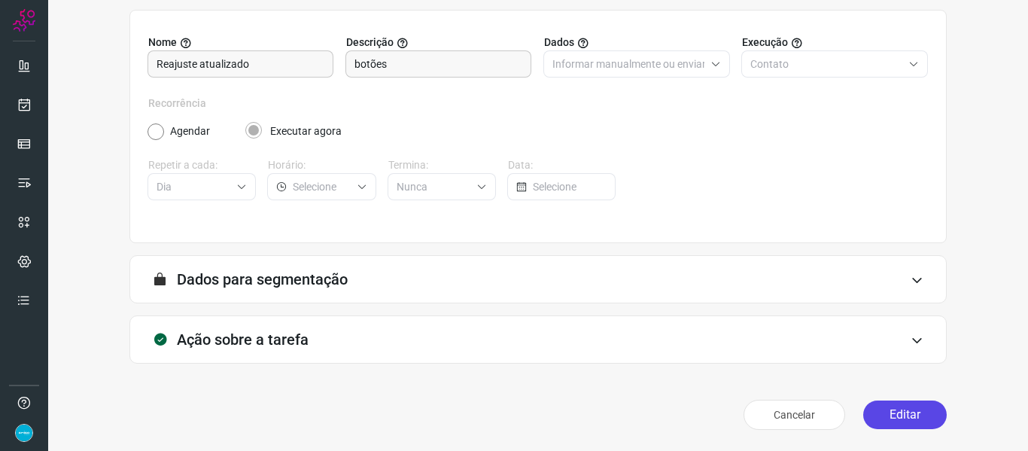
click at [897, 410] on button "Editar" at bounding box center [906, 415] width 84 height 29
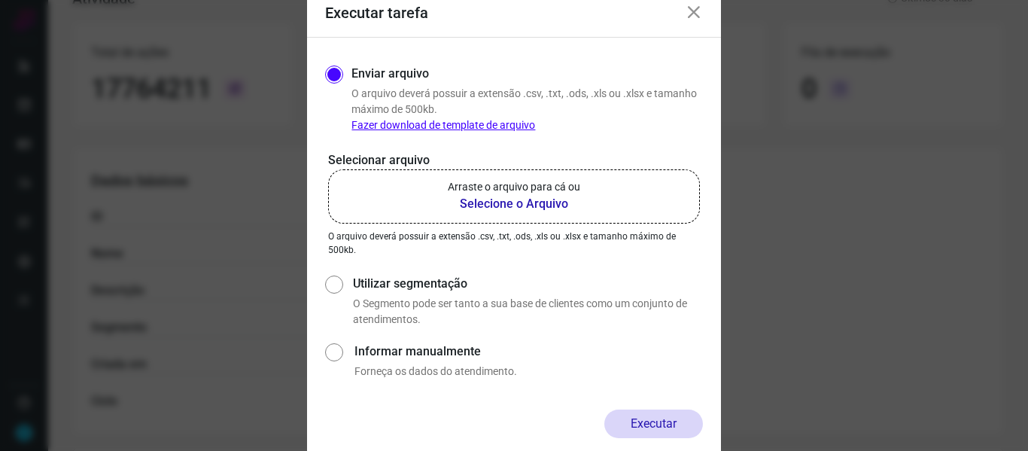
click at [528, 200] on b "Selecione o Arquivo" at bounding box center [514, 204] width 133 height 18
click at [0, 0] on input "Arraste o arquivo para cá ou Selecione o Arquivo" at bounding box center [0, 0] width 0 height 0
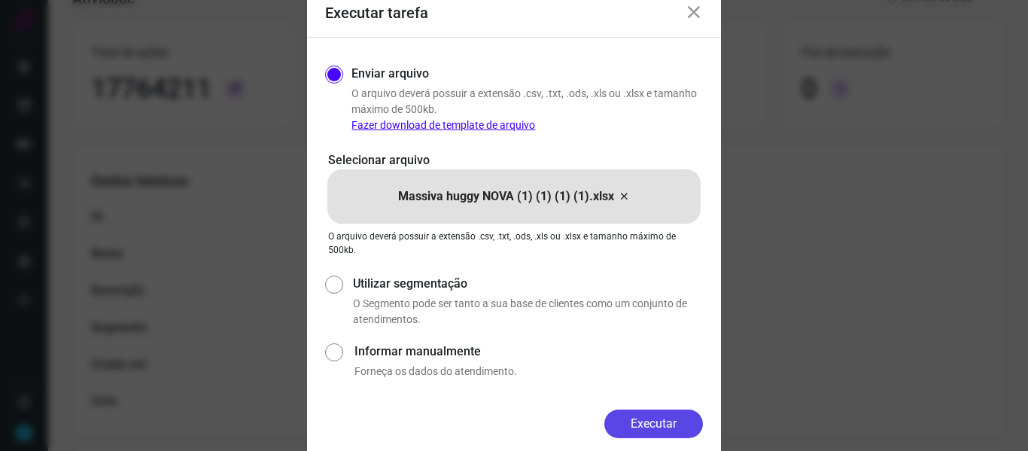
click at [668, 419] on button "Executar" at bounding box center [654, 424] width 99 height 29
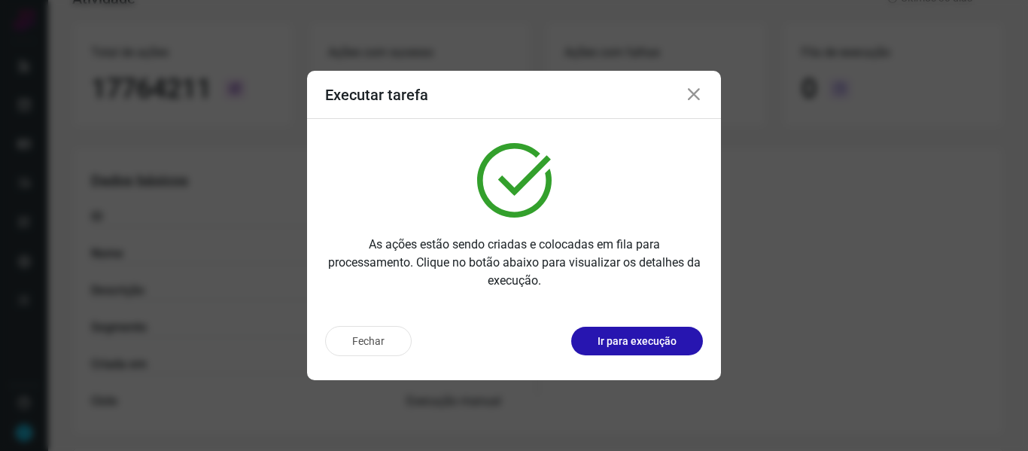
click at [689, 93] on icon at bounding box center [694, 95] width 18 height 18
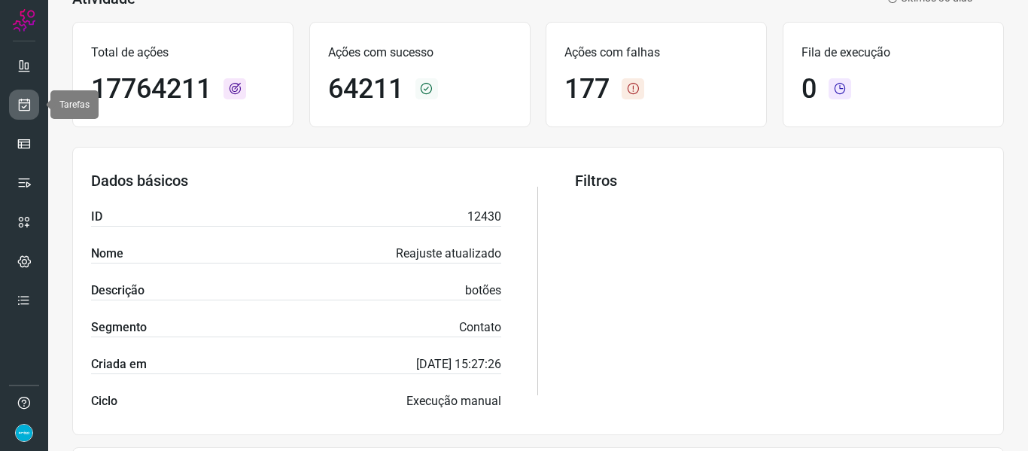
click at [26, 102] on icon at bounding box center [25, 104] width 16 height 15
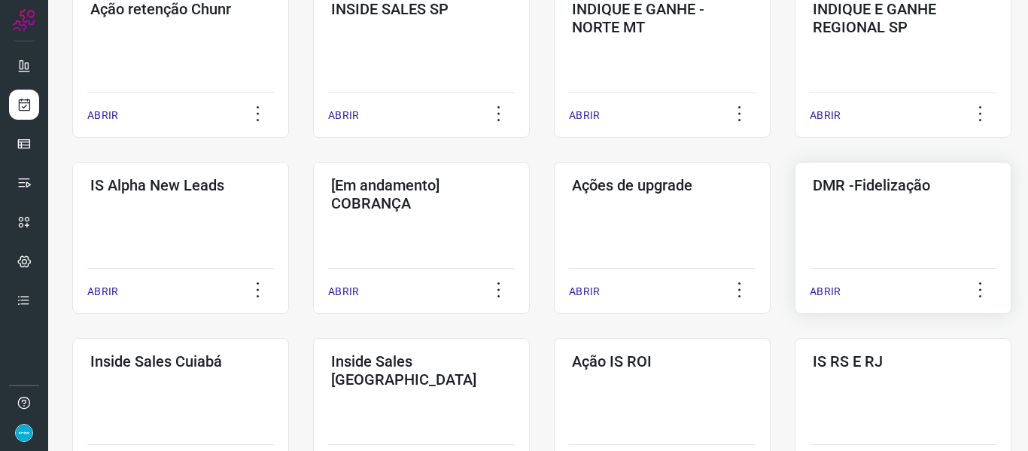
click at [832, 290] on p "ABRIR" at bounding box center [825, 292] width 31 height 16
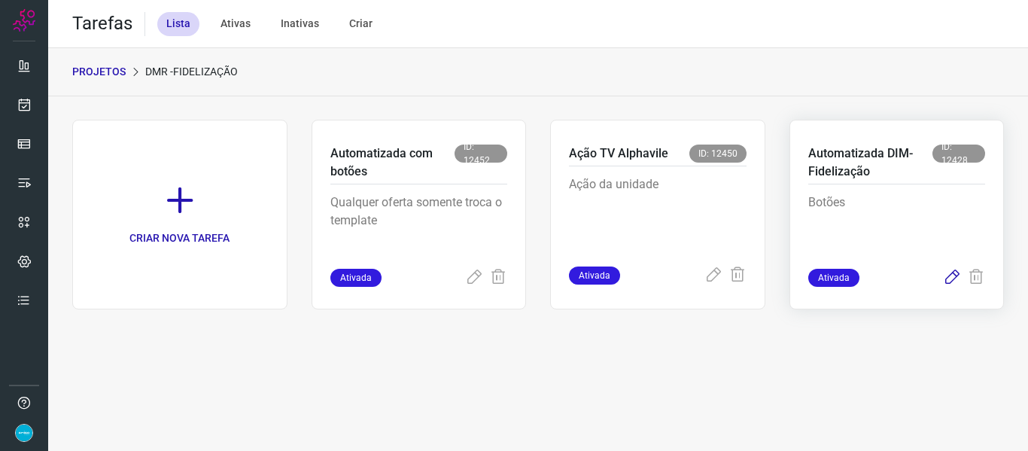
click at [952, 279] on icon at bounding box center [952, 278] width 18 height 18
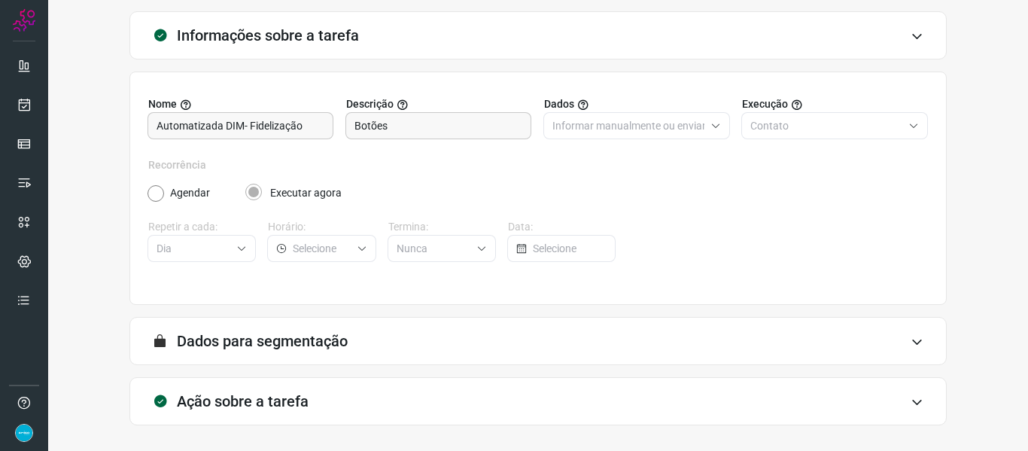
scroll to position [137, 0]
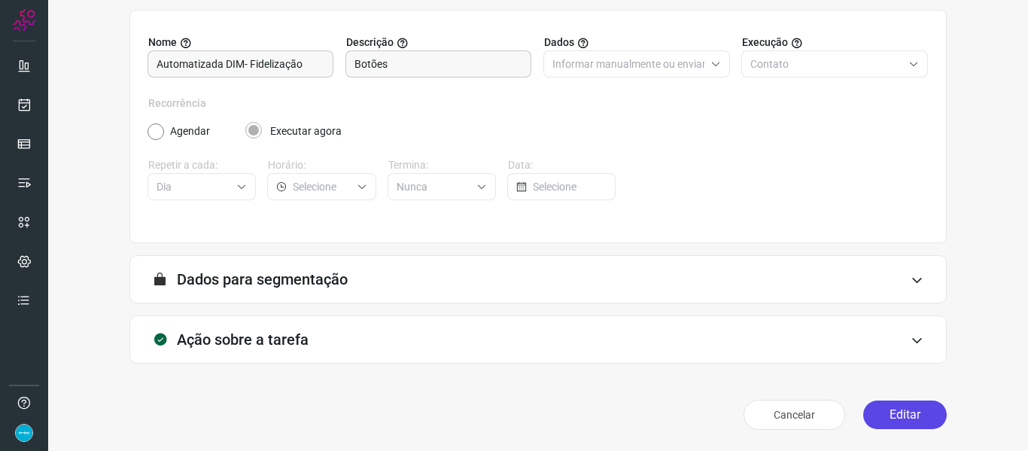
click at [912, 407] on button "Editar" at bounding box center [906, 415] width 84 height 29
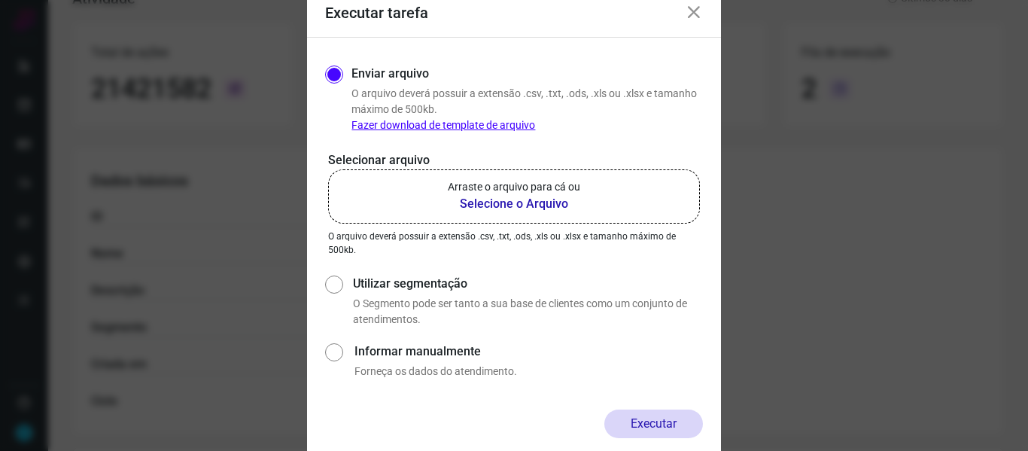
click at [553, 206] on b "Selecione o Arquivo" at bounding box center [514, 204] width 133 height 18
click at [0, 0] on input "Arraste o arquivo para cá ou Selecione o Arquivo" at bounding box center [0, 0] width 0 height 0
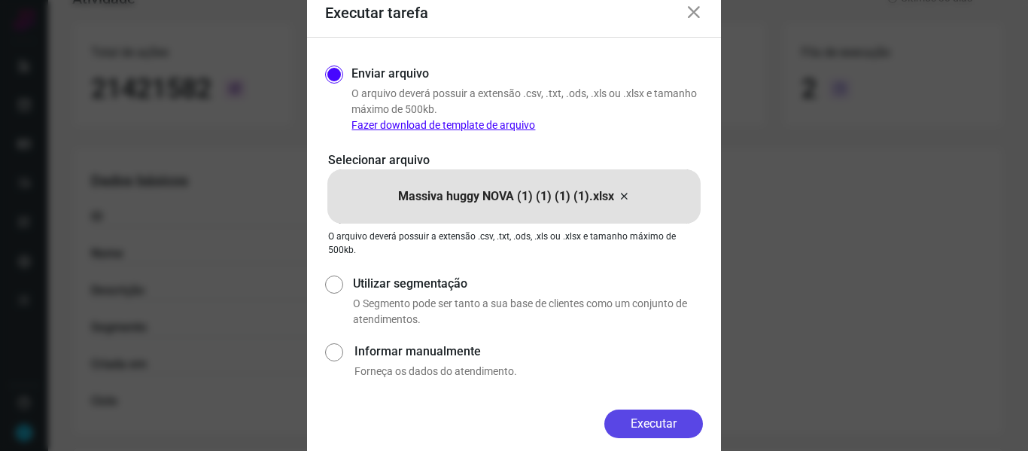
click at [653, 428] on button "Executar" at bounding box center [654, 424] width 99 height 29
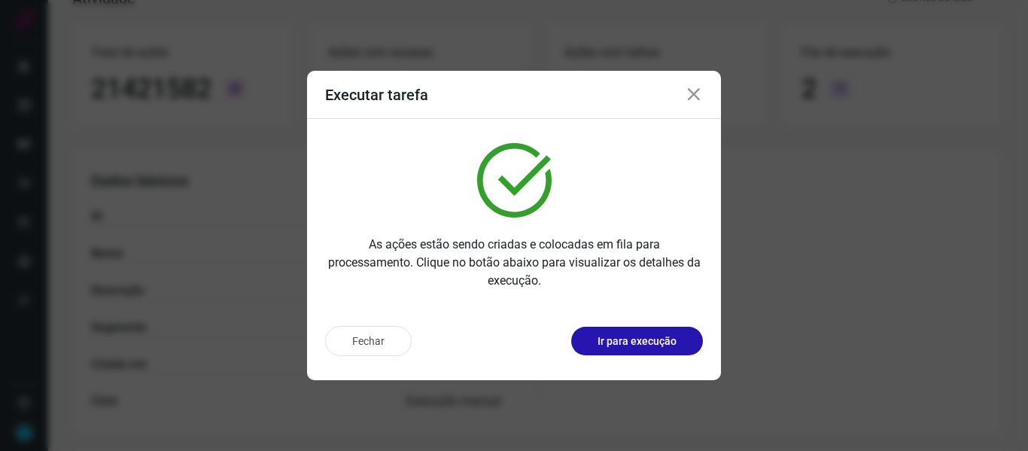
click at [695, 97] on icon at bounding box center [694, 95] width 18 height 18
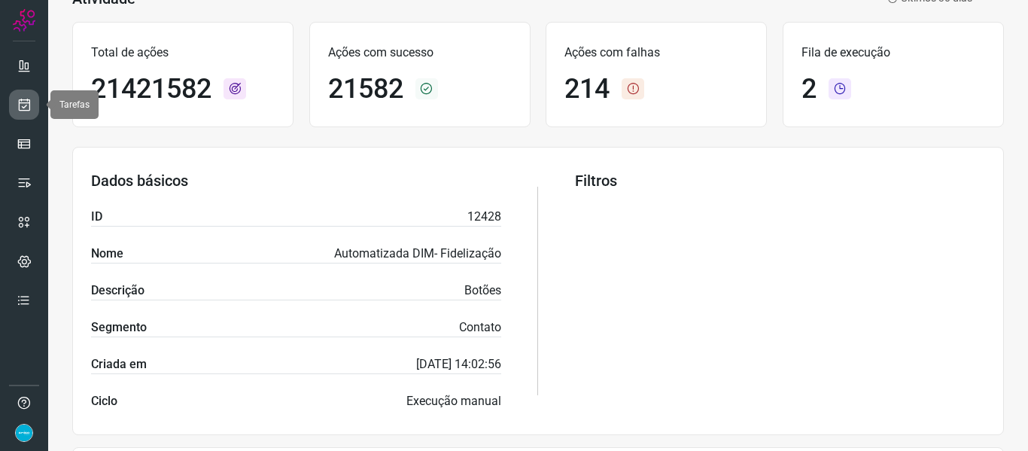
click at [33, 101] on link at bounding box center [24, 105] width 30 height 30
